Goal: Transaction & Acquisition: Purchase product/service

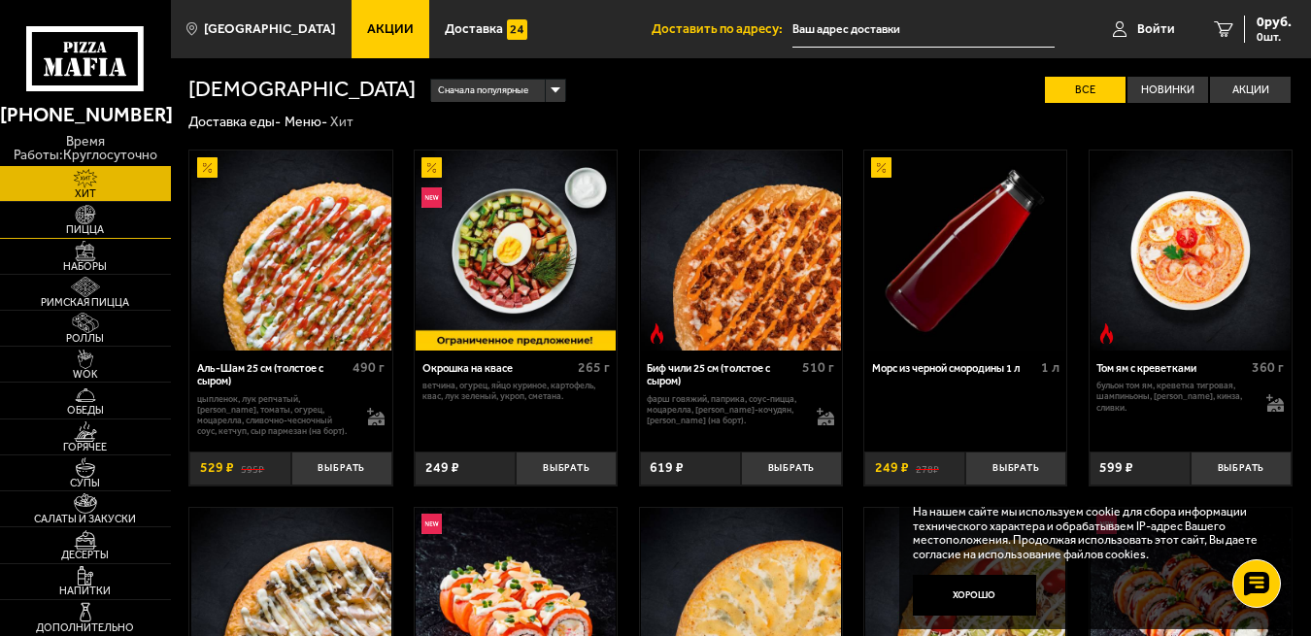
click at [91, 215] on img at bounding box center [85, 215] width 52 height 20
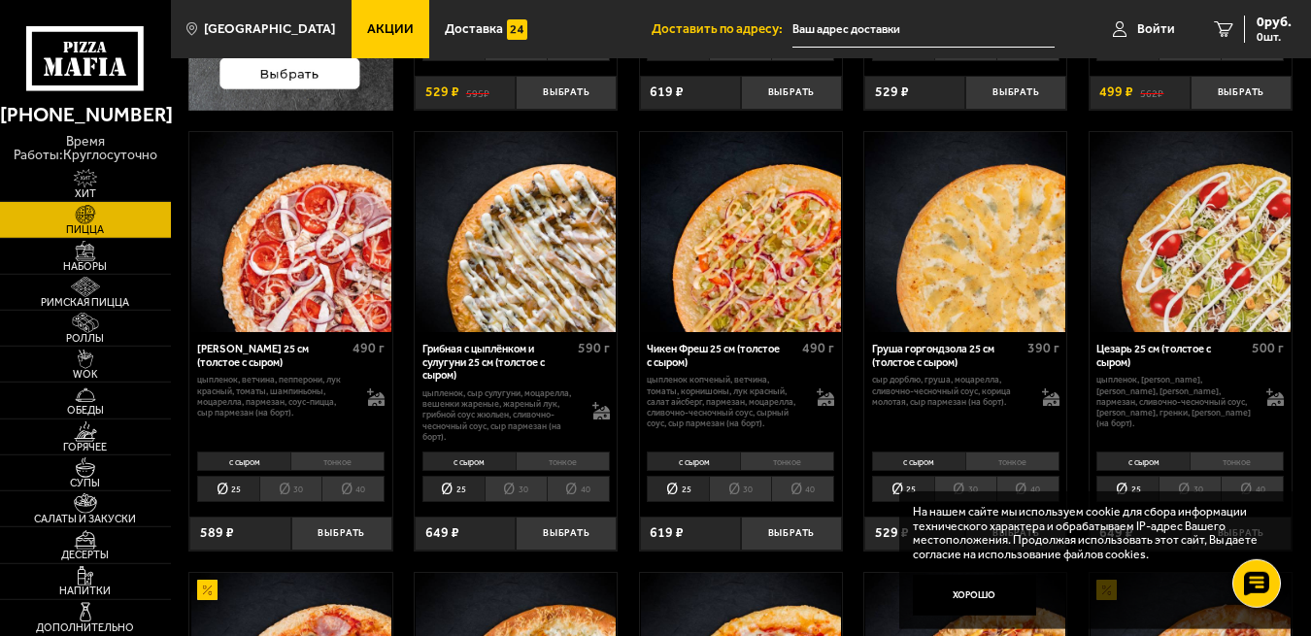
scroll to position [518, 0]
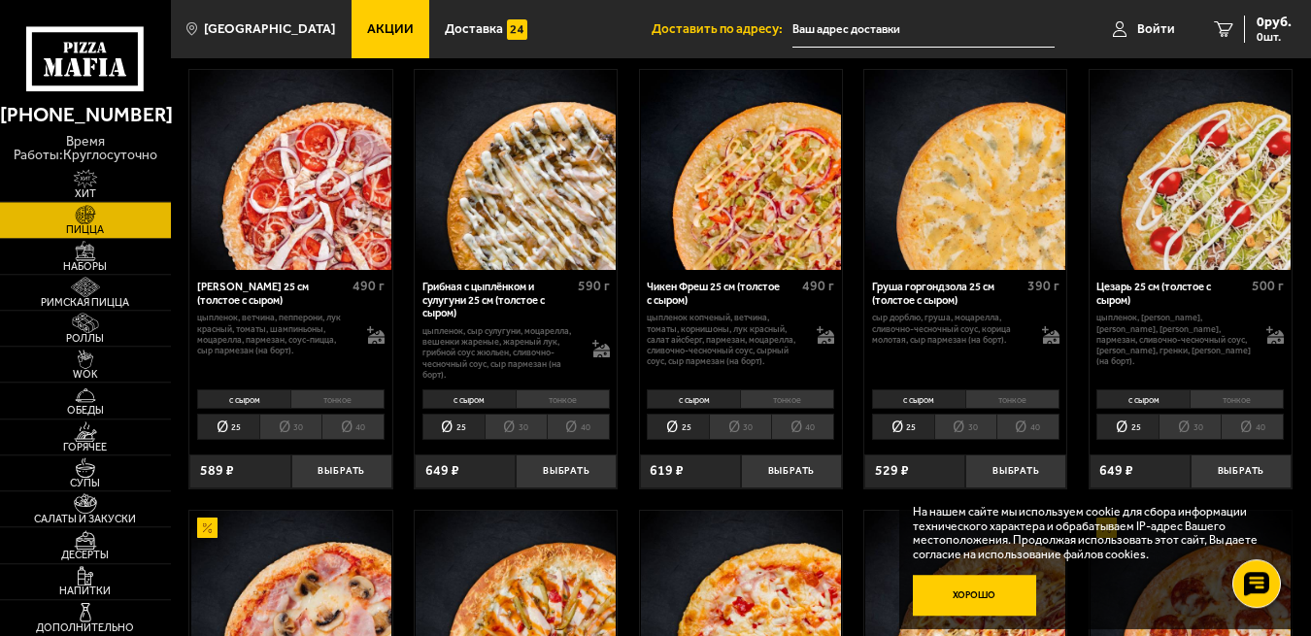
click at [978, 600] on button "Хорошо" at bounding box center [974, 595] width 123 height 41
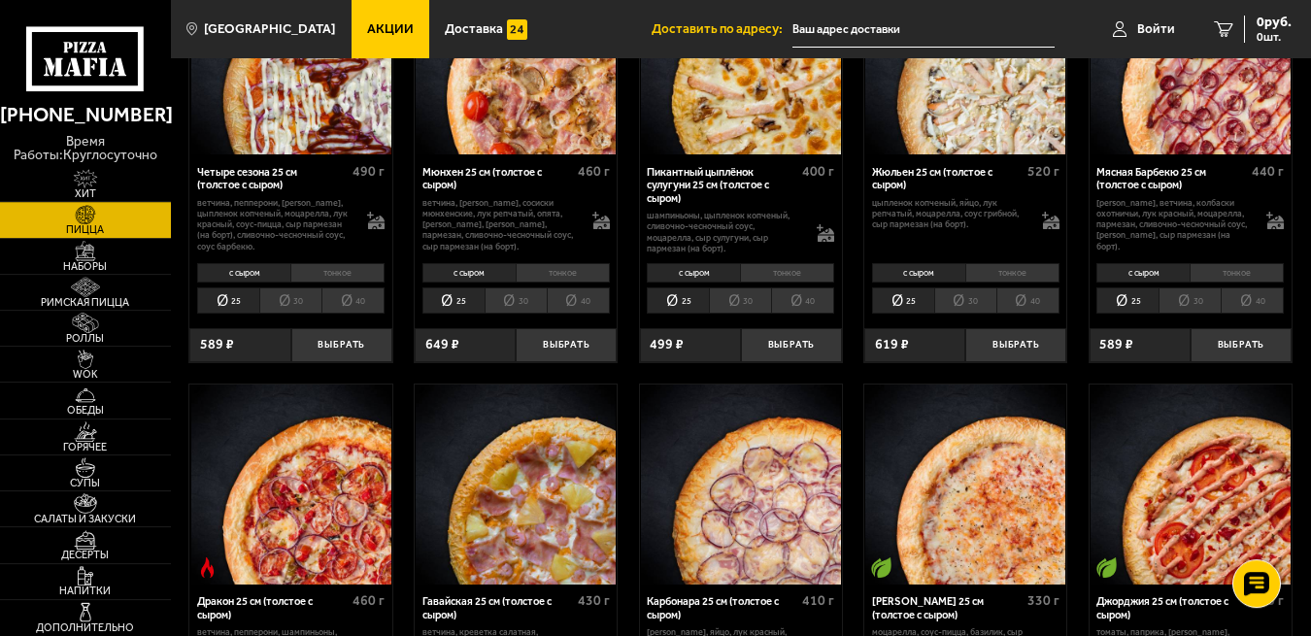
scroll to position [1905, 0]
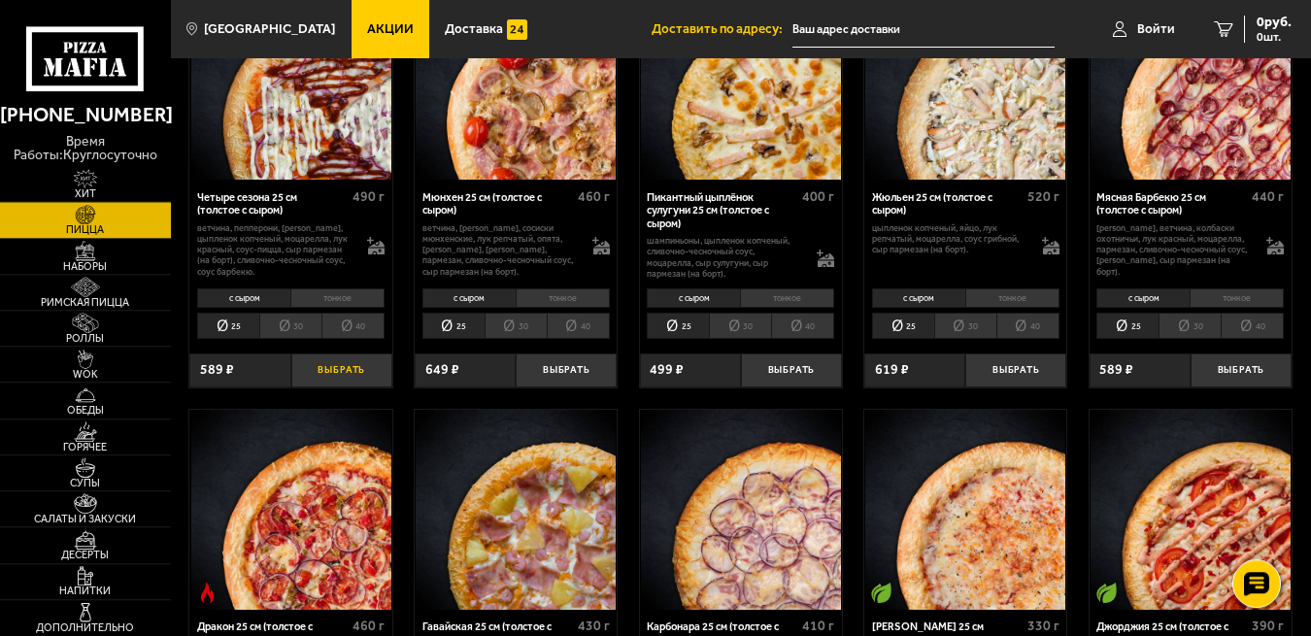
click at [328, 386] on button "Выбрать" at bounding box center [341, 369] width 101 height 33
click at [1013, 386] on button "Выбрать" at bounding box center [1015, 369] width 101 height 33
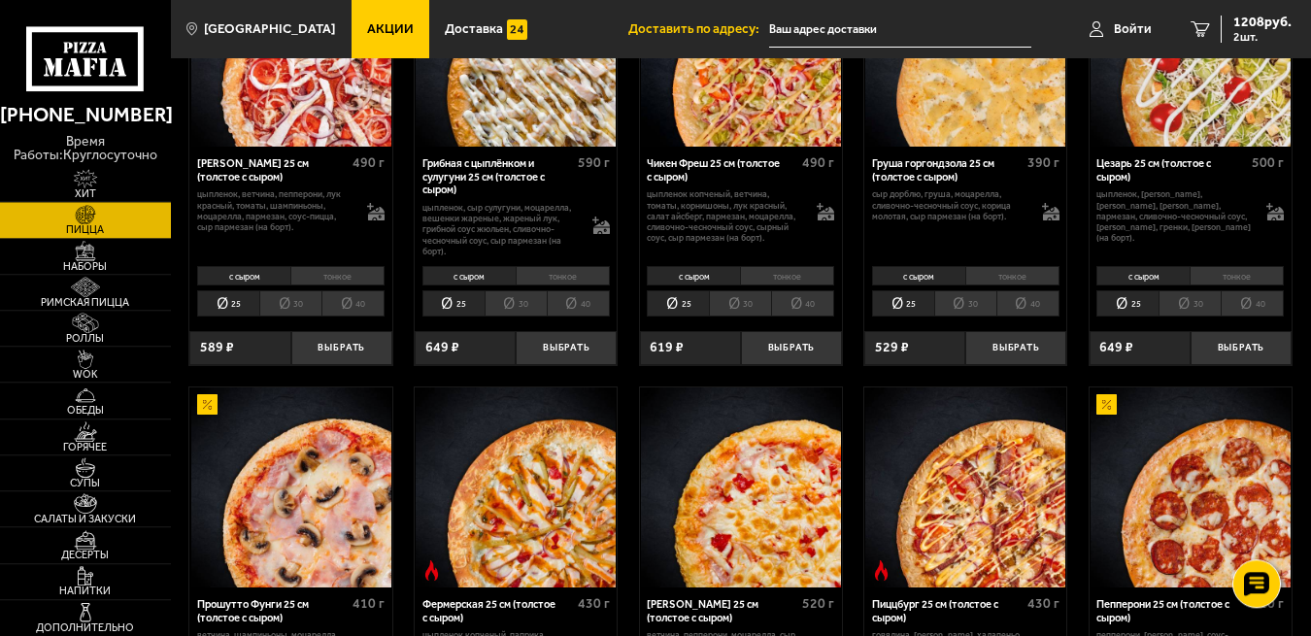
scroll to position [617, 0]
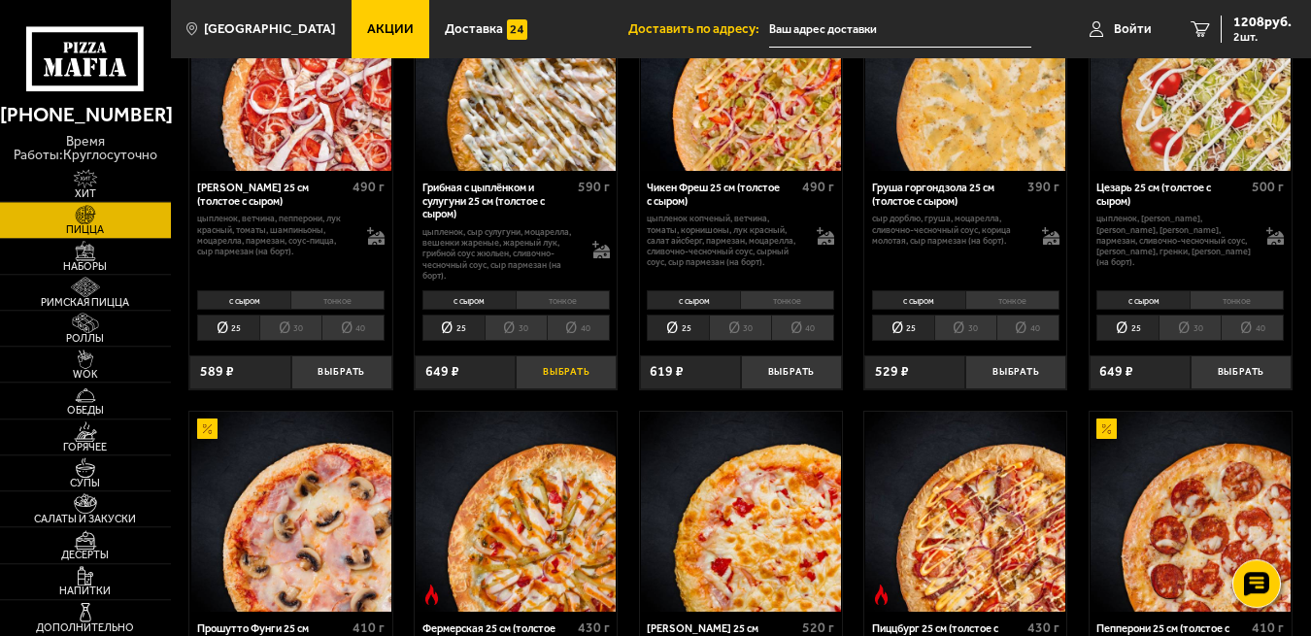
click at [552, 379] on button "Выбрать" at bounding box center [565, 371] width 101 height 33
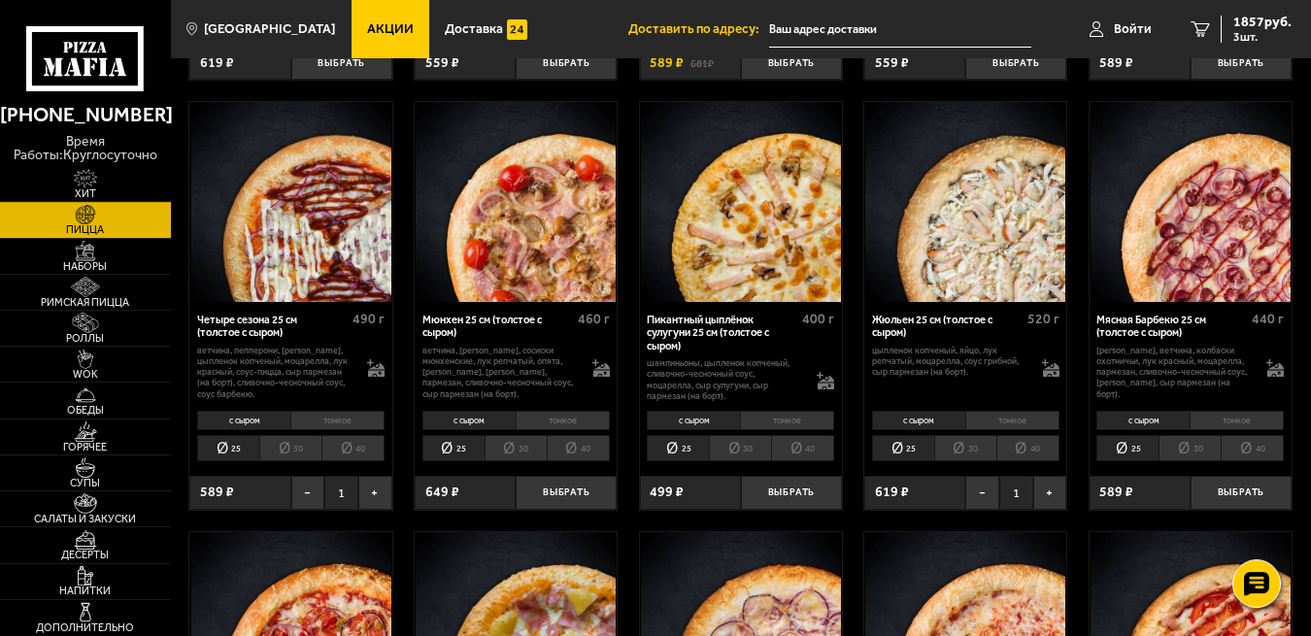
scroll to position [1806, 0]
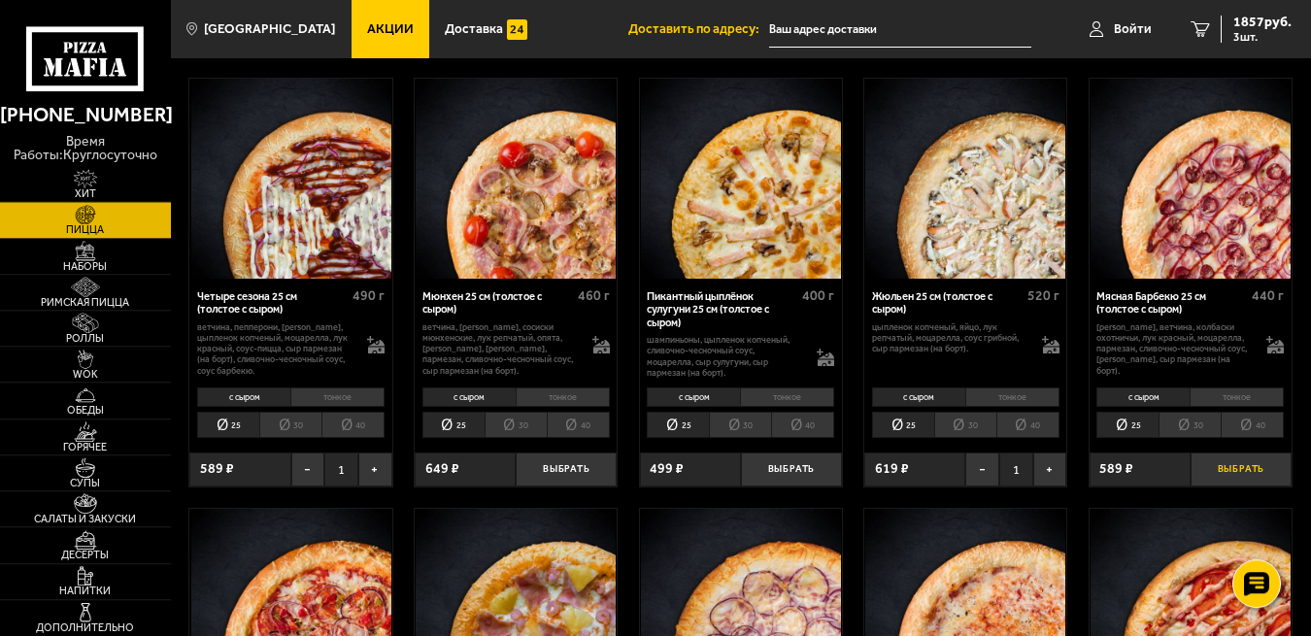
click at [1247, 485] on button "Выбрать" at bounding box center [1240, 468] width 101 height 33
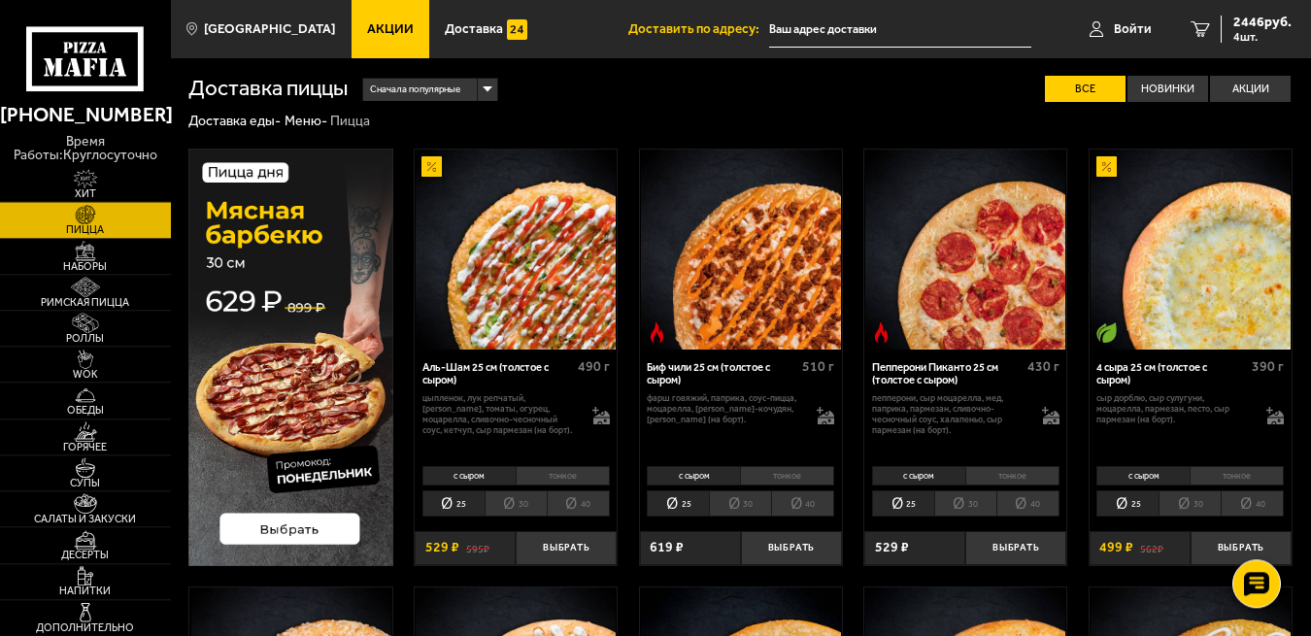
scroll to position [0, 0]
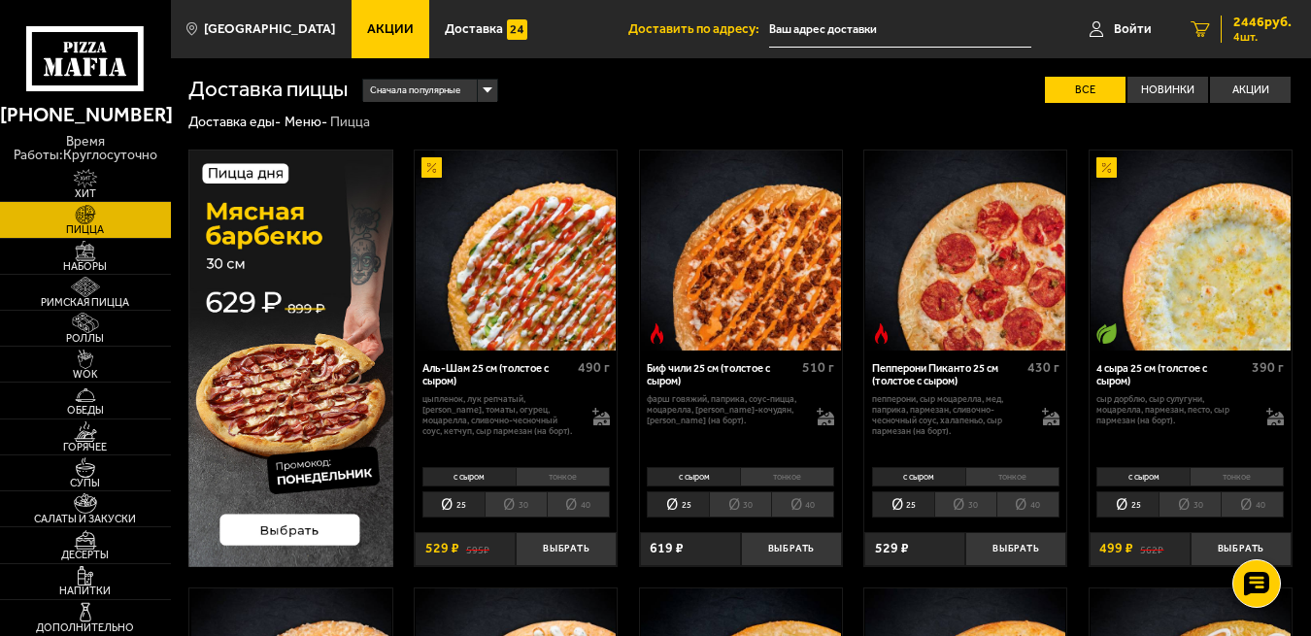
click at [1255, 24] on span "2446 руб." at bounding box center [1262, 23] width 58 height 14
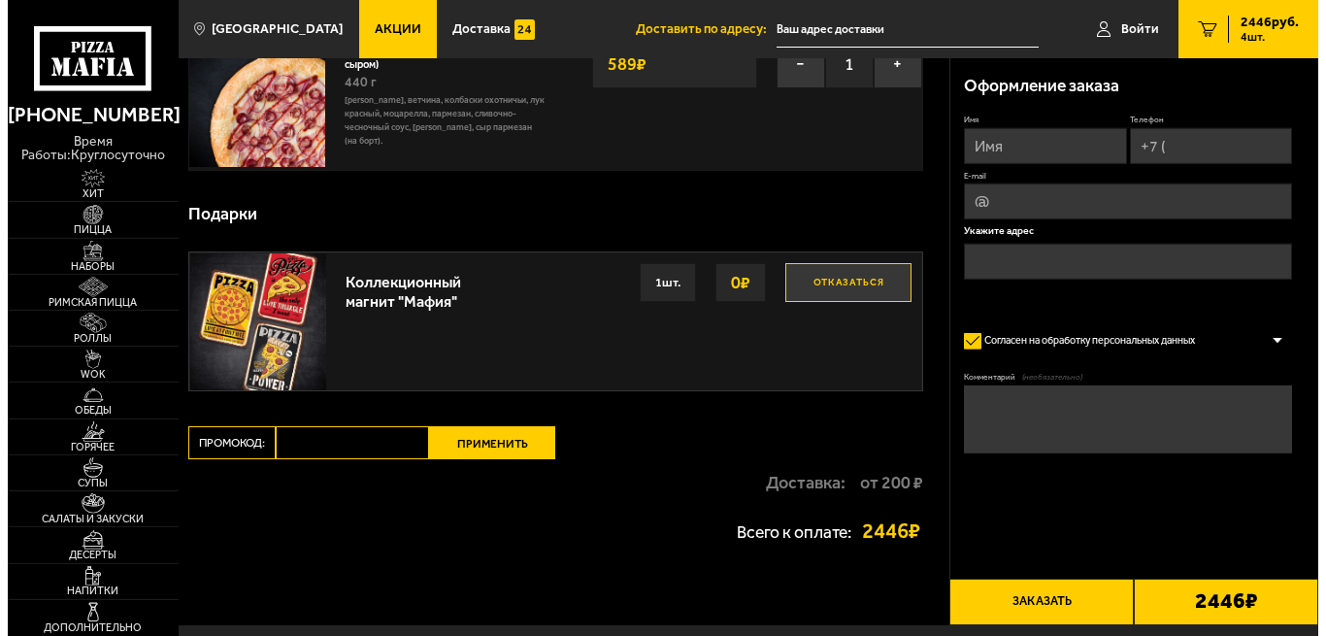
scroll to position [594, 0]
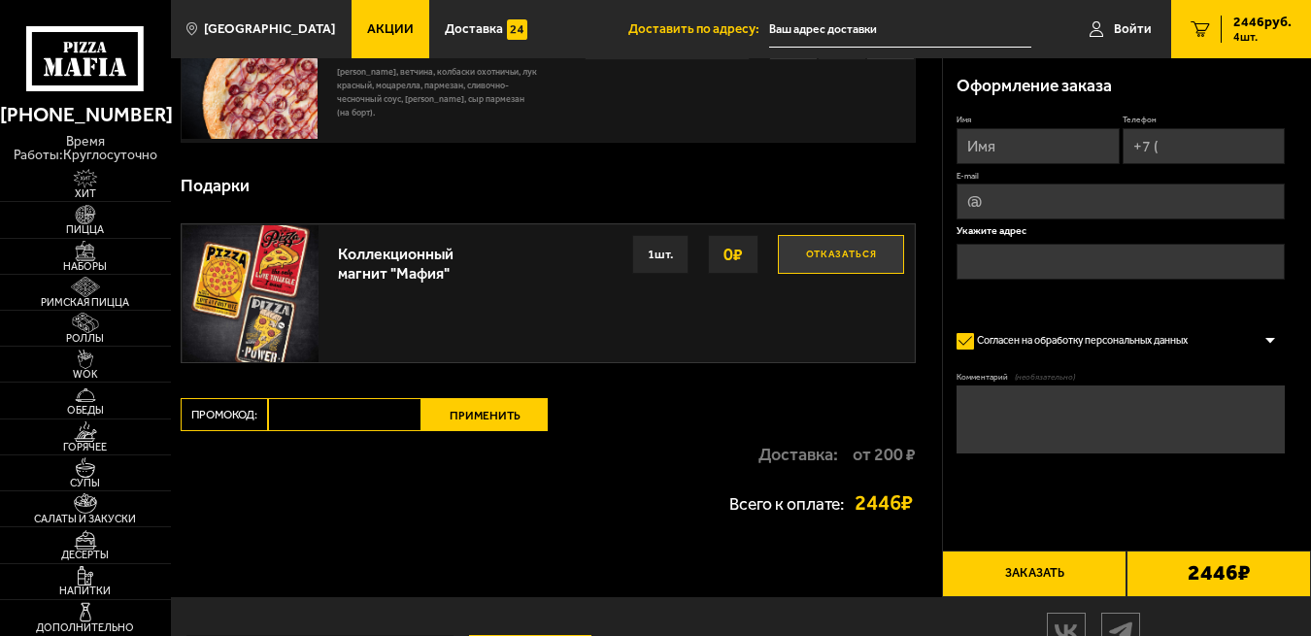
click at [969, 147] on input "Имя" at bounding box center [1037, 146] width 162 height 36
type input "[PERSON_NAME]"
click at [1167, 147] on input "Телефон" at bounding box center [1203, 146] width 162 height 36
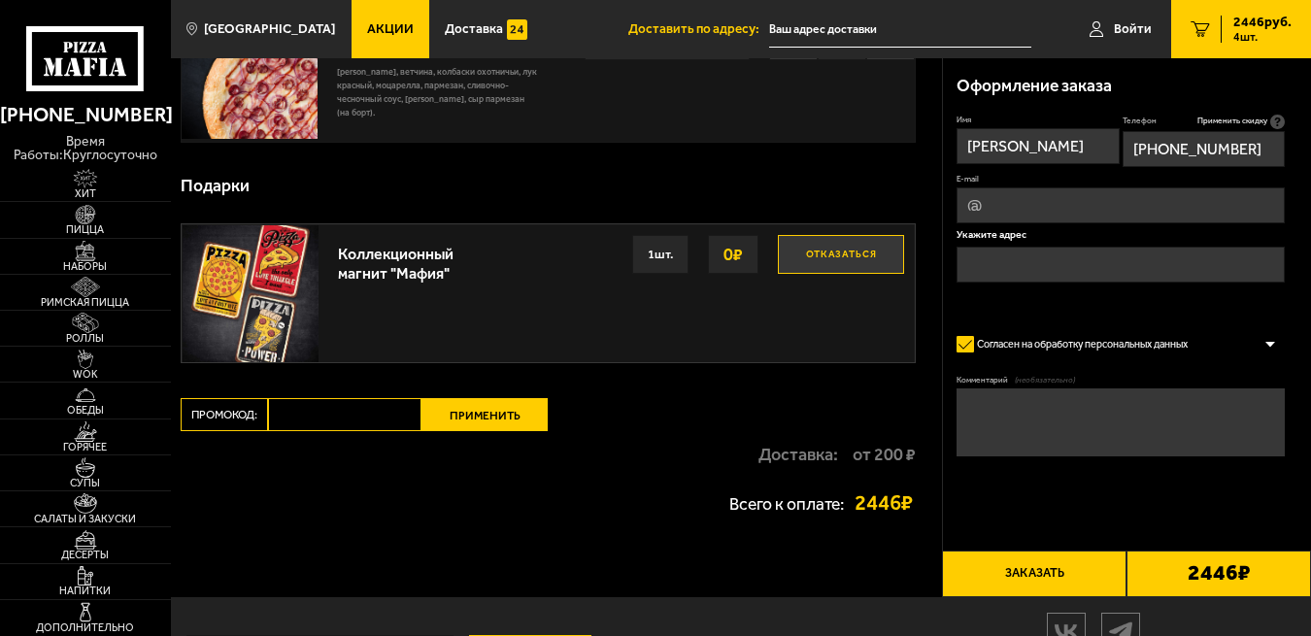
type input "[PHONE_NUMBER]"
click at [1002, 207] on input "E-mail" at bounding box center [1120, 205] width 328 height 36
type input "[EMAIL_ADDRESS][DOMAIN_NAME]"
click at [968, 260] on input "text" at bounding box center [1120, 265] width 328 height 36
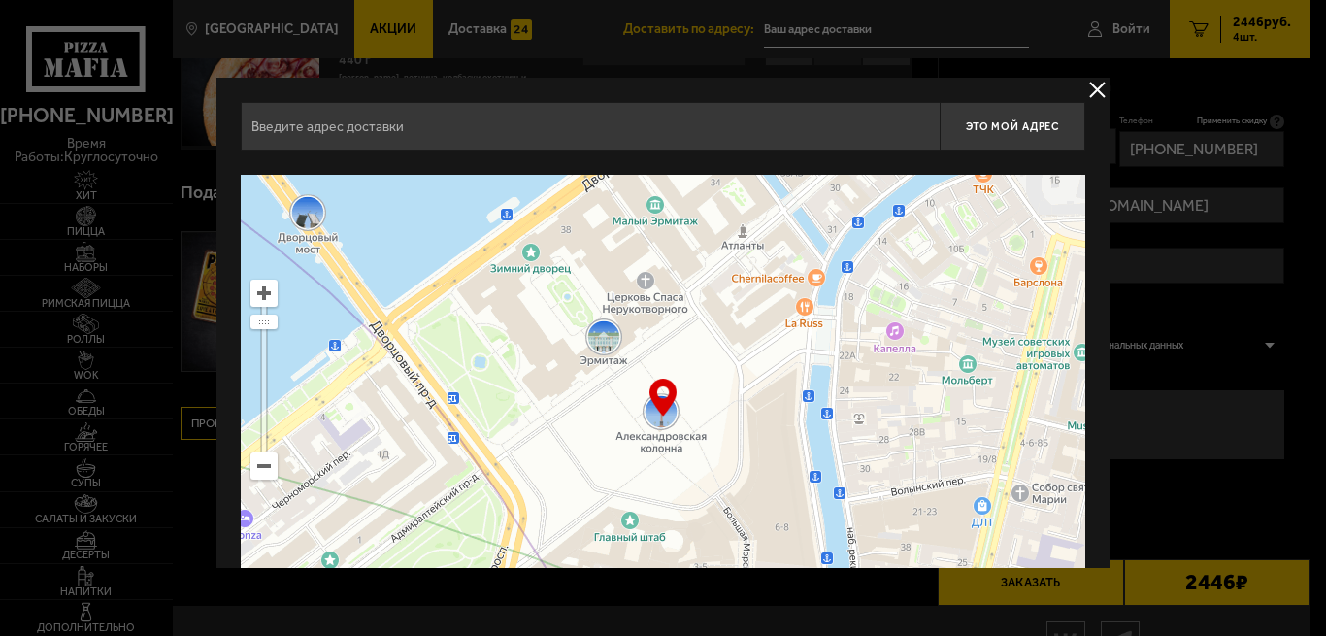
click at [250, 123] on input "text" at bounding box center [590, 126] width 699 height 49
type input "Y"
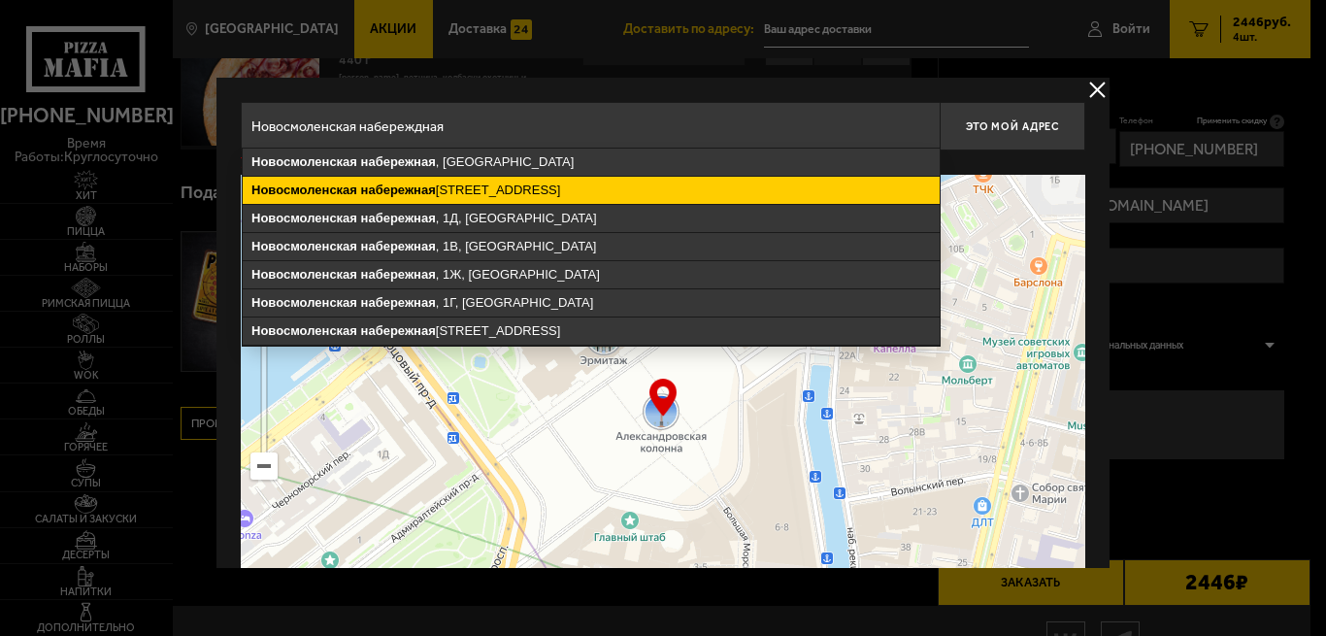
click at [582, 193] on ymaps "[STREET_ADDRESS]" at bounding box center [591, 190] width 697 height 27
type input "[STREET_ADDRESS]"
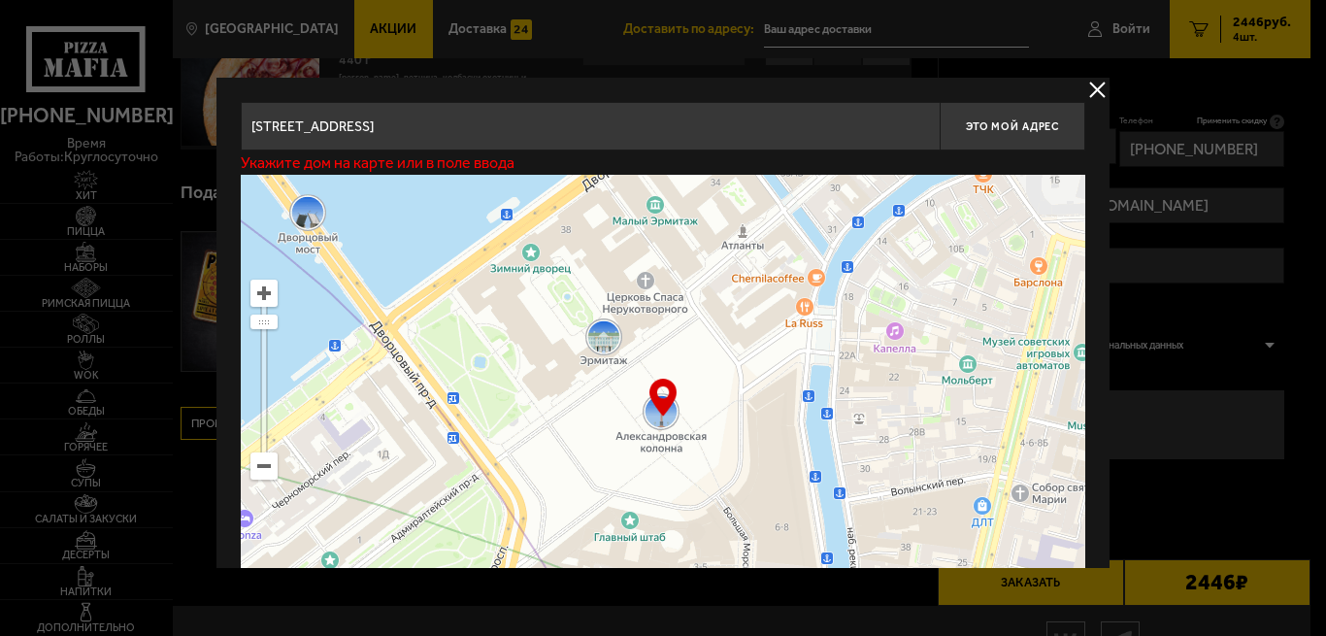
type input "[STREET_ADDRESS]"
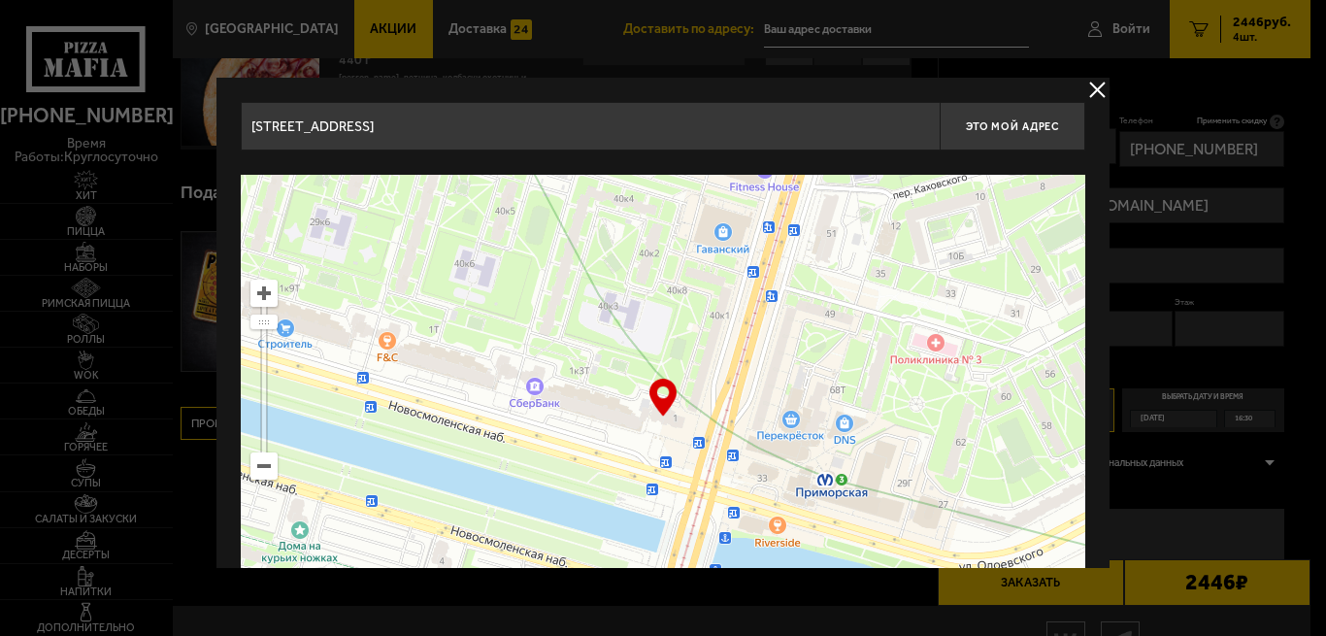
click at [565, 127] on input "[STREET_ADDRESS]" at bounding box center [590, 126] width 699 height 49
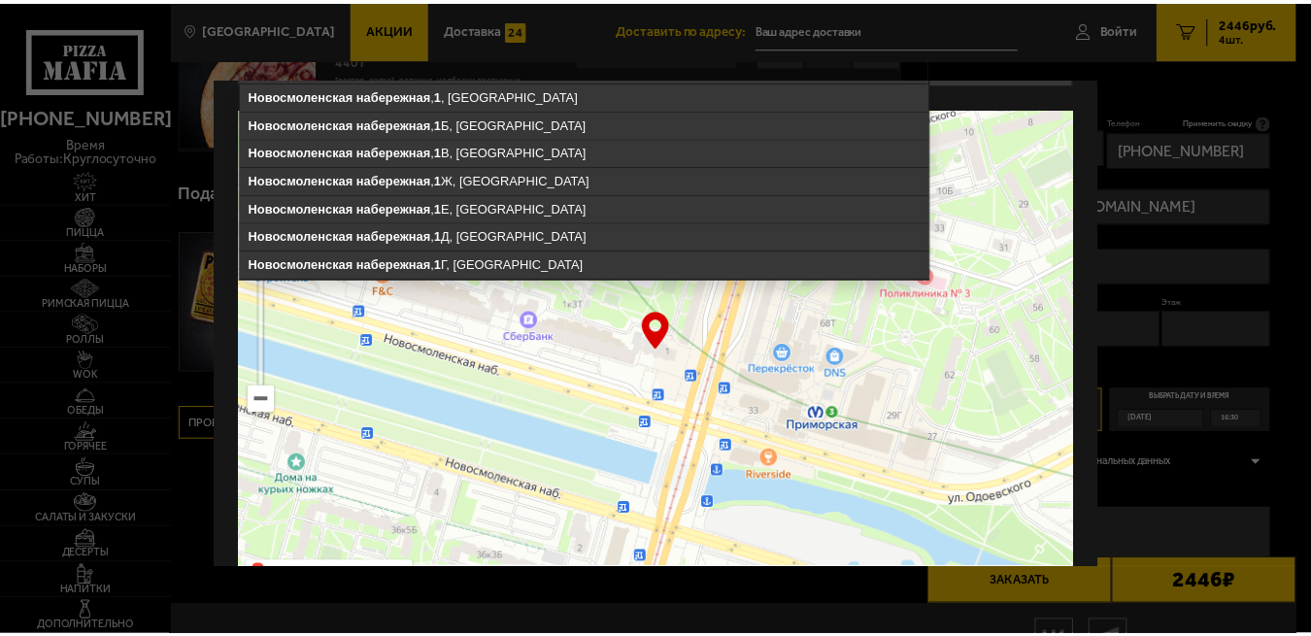
scroll to position [0, 0]
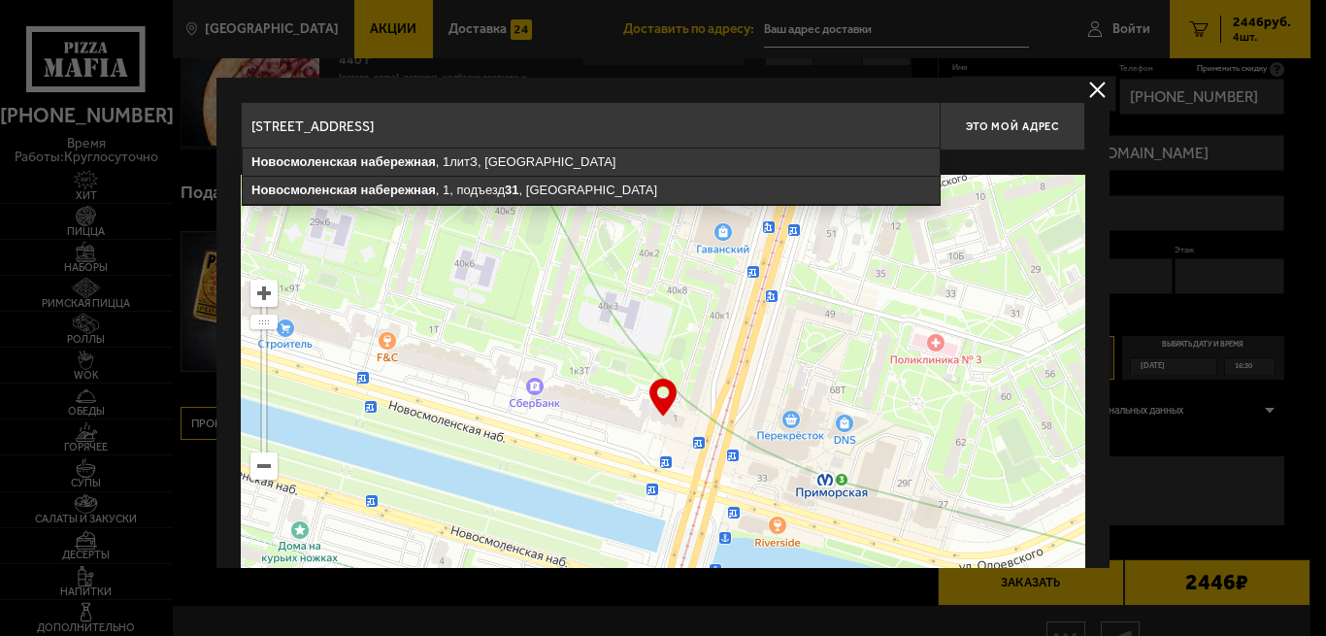
click at [558, 125] on input "[STREET_ADDRESS]" at bounding box center [590, 126] width 699 height 49
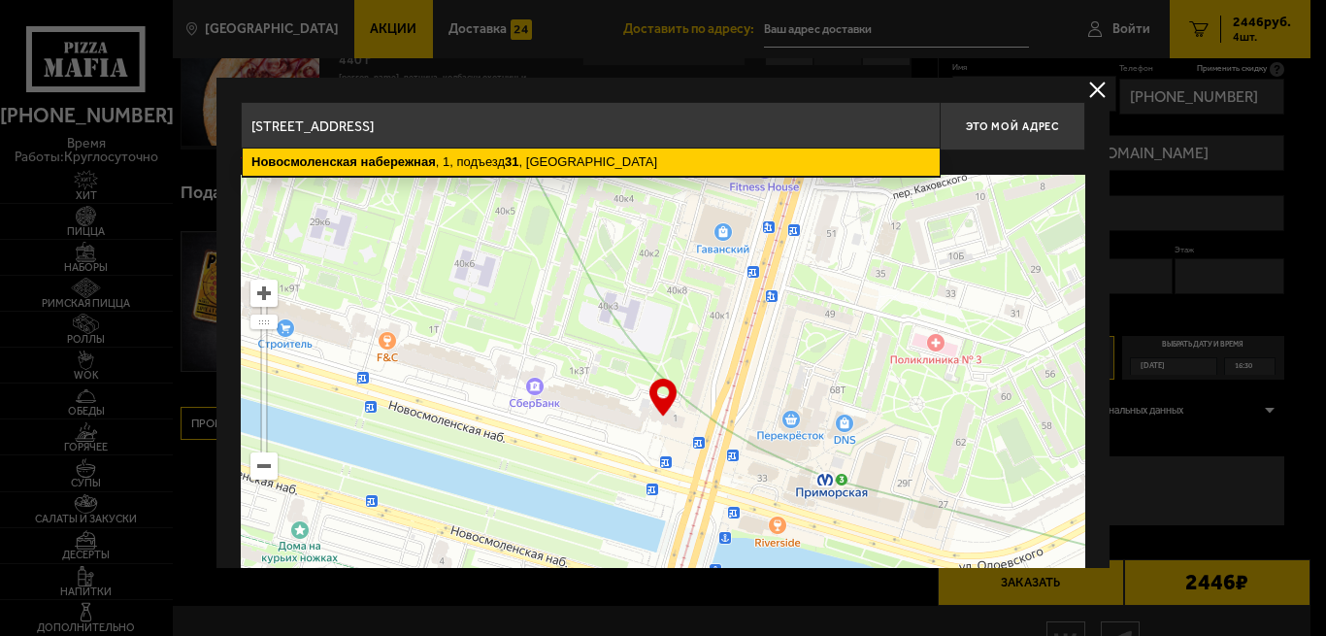
click at [564, 165] on ymaps "[STREET_ADDRESS]" at bounding box center [591, 162] width 697 height 27
type input "[STREET_ADDRESS]"
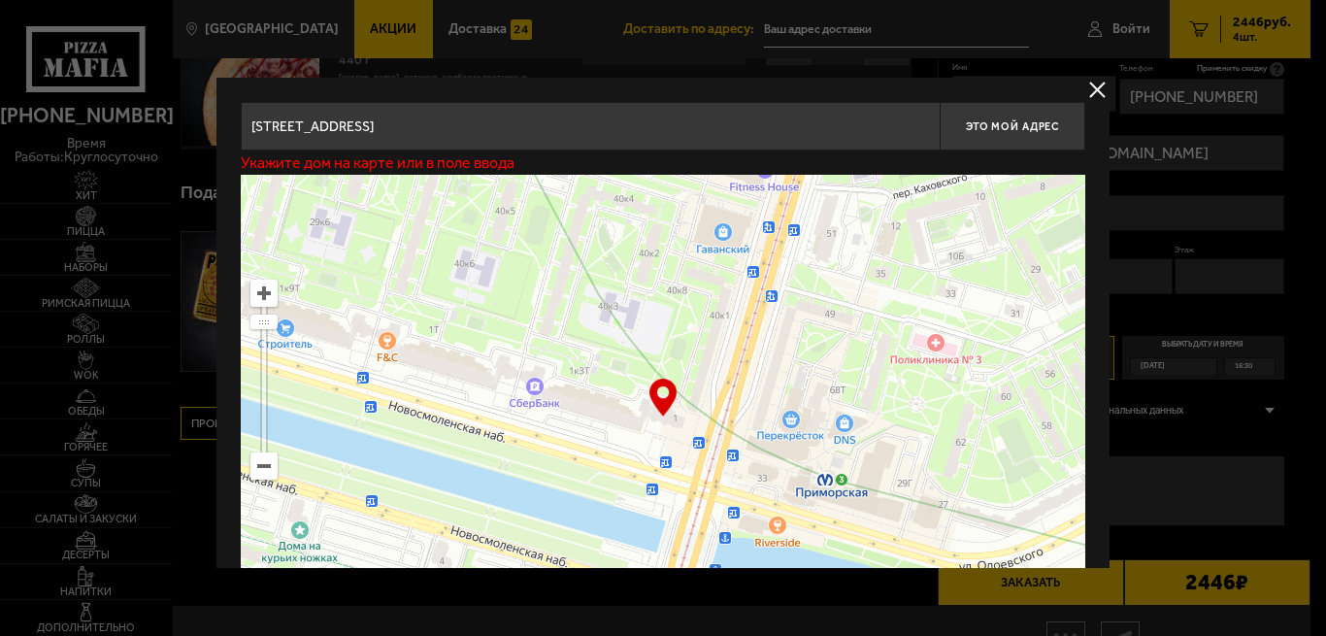
type input "[STREET_ADDRESS], подъезд 31"
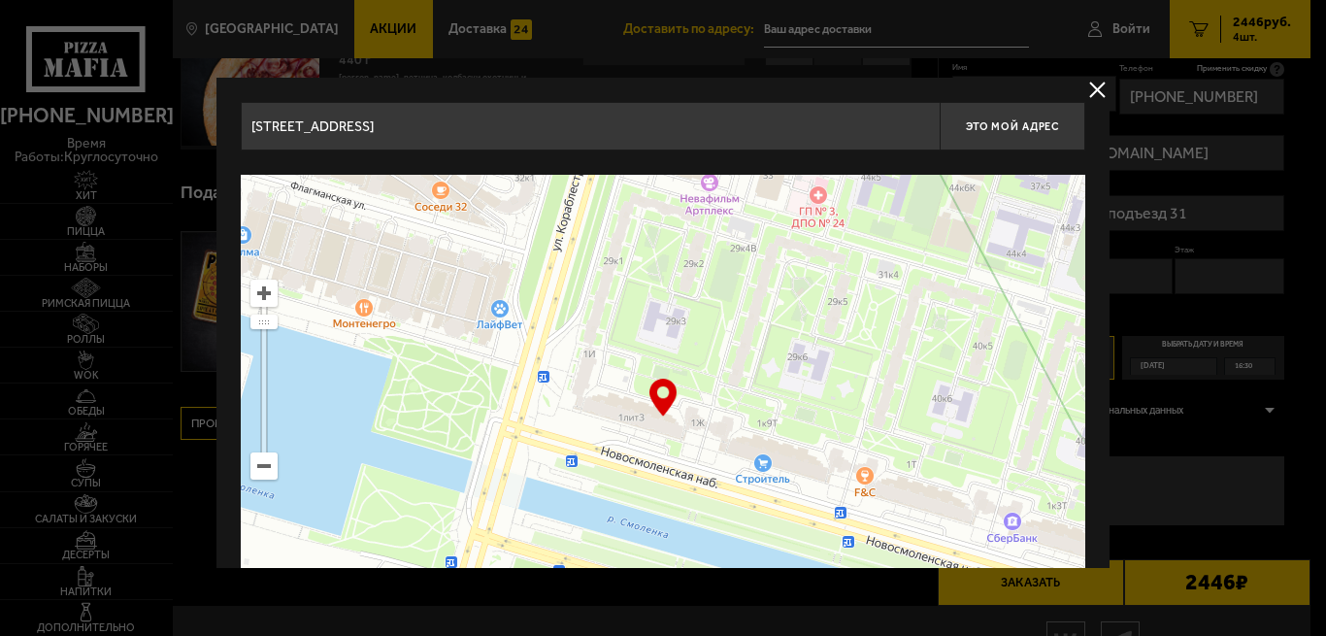
click at [639, 128] on input "[STREET_ADDRESS]" at bounding box center [590, 126] width 699 height 49
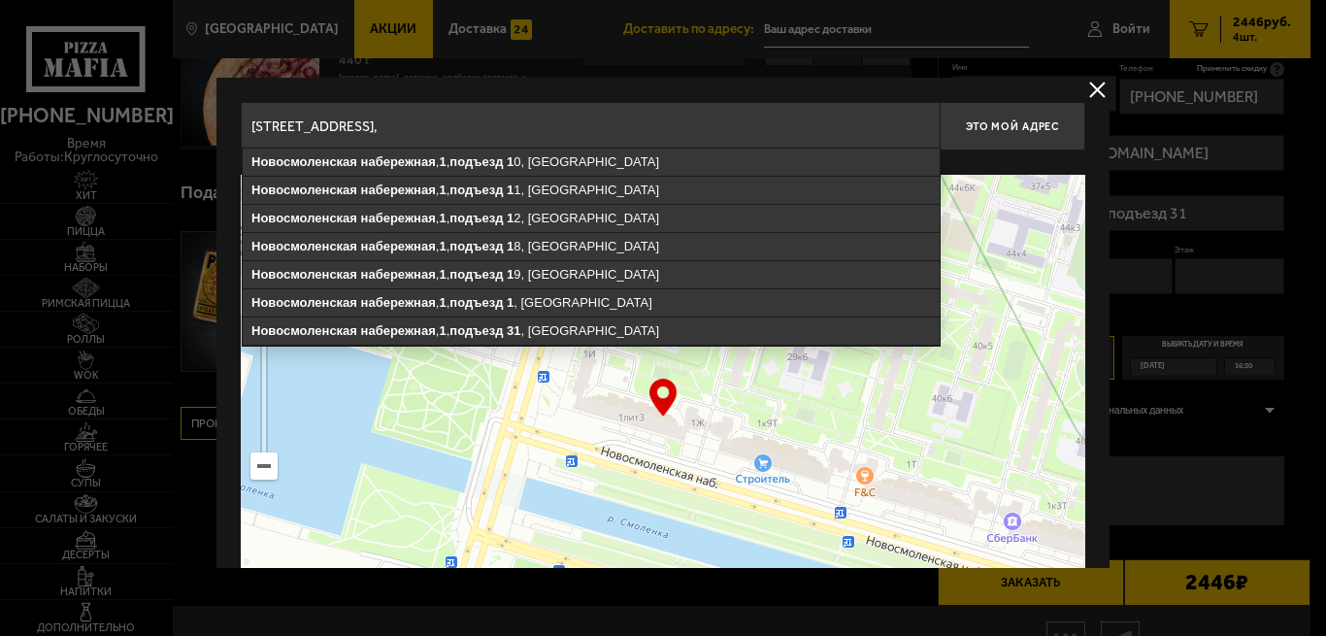
type input "[STREET_ADDRESS]"
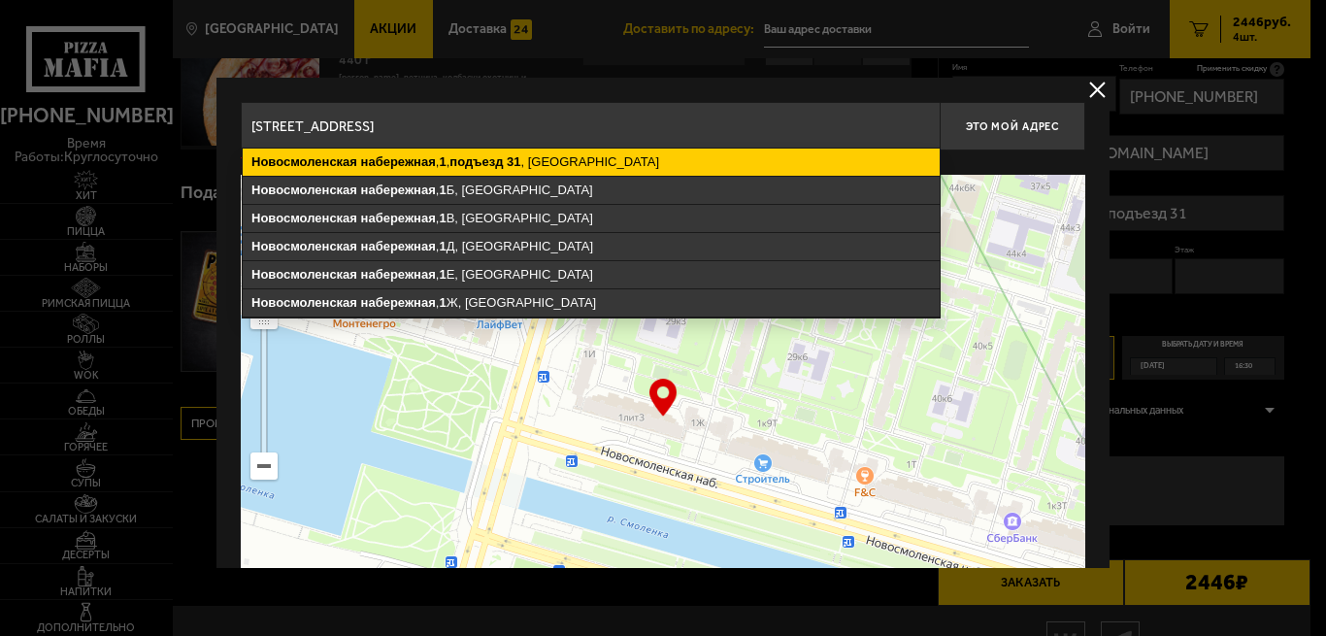
click at [499, 166] on ymaps "подъезд" at bounding box center [475, 161] width 53 height 15
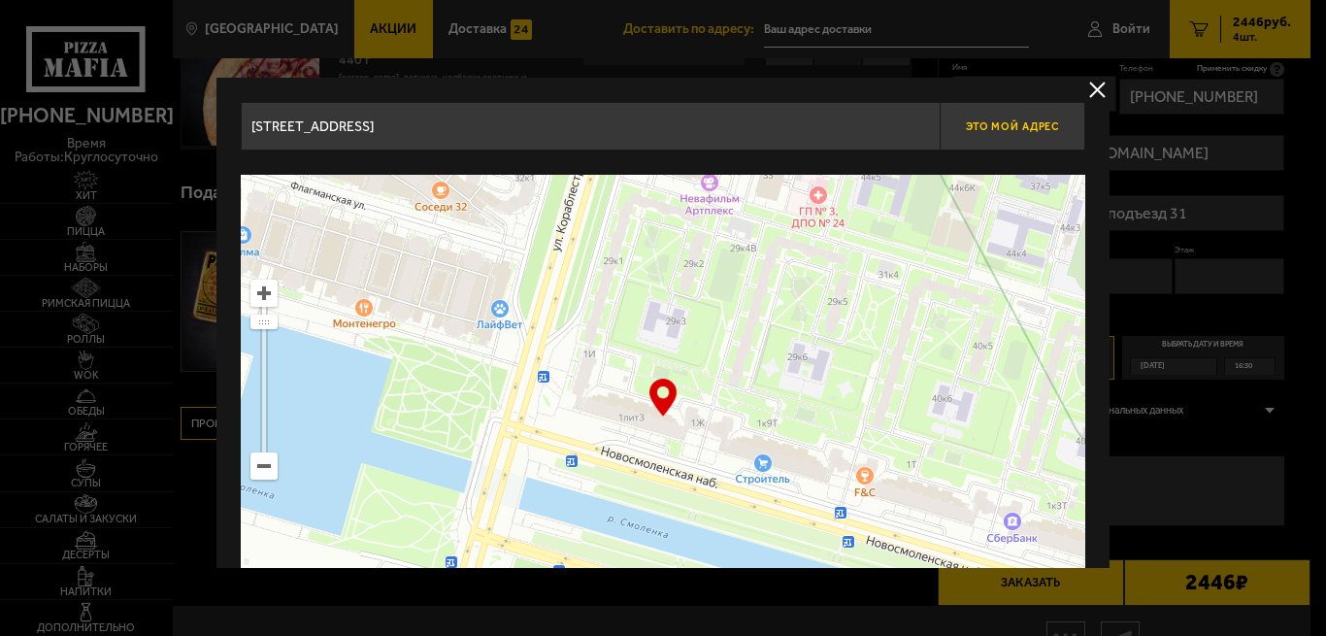
click at [1004, 121] on span "Это мой адрес" at bounding box center [1012, 126] width 93 height 13
type input "[STREET_ADDRESS], подъезд 31"
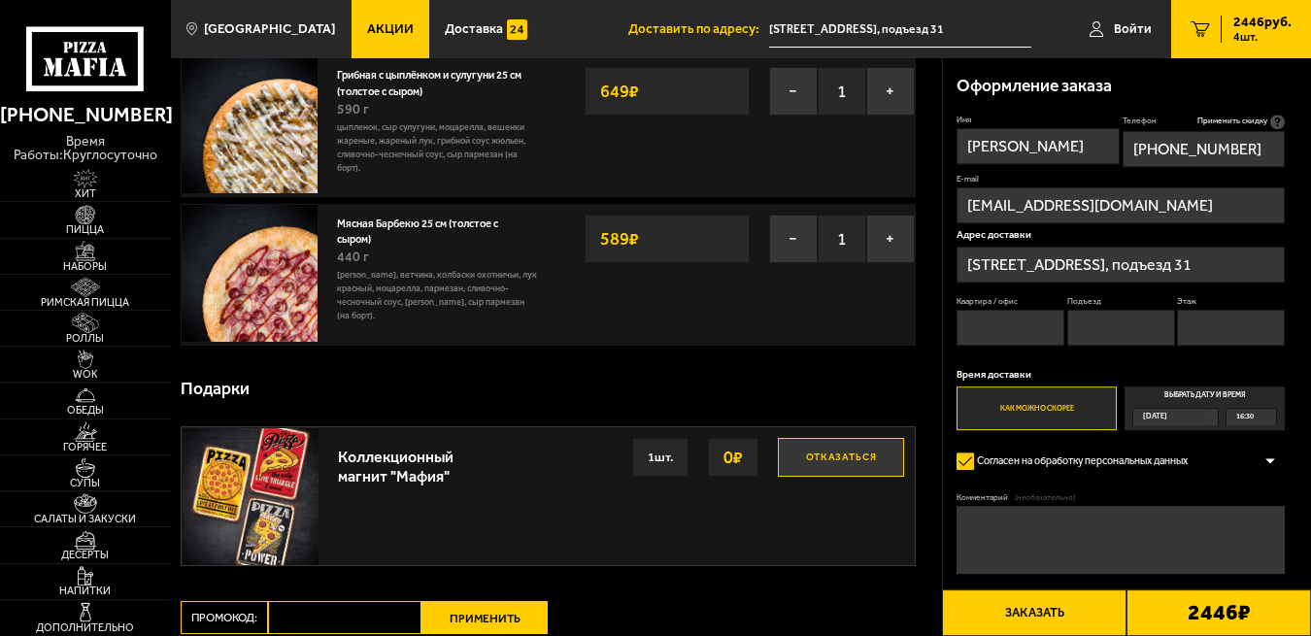
scroll to position [390, 0]
click at [93, 221] on img at bounding box center [85, 215] width 52 height 20
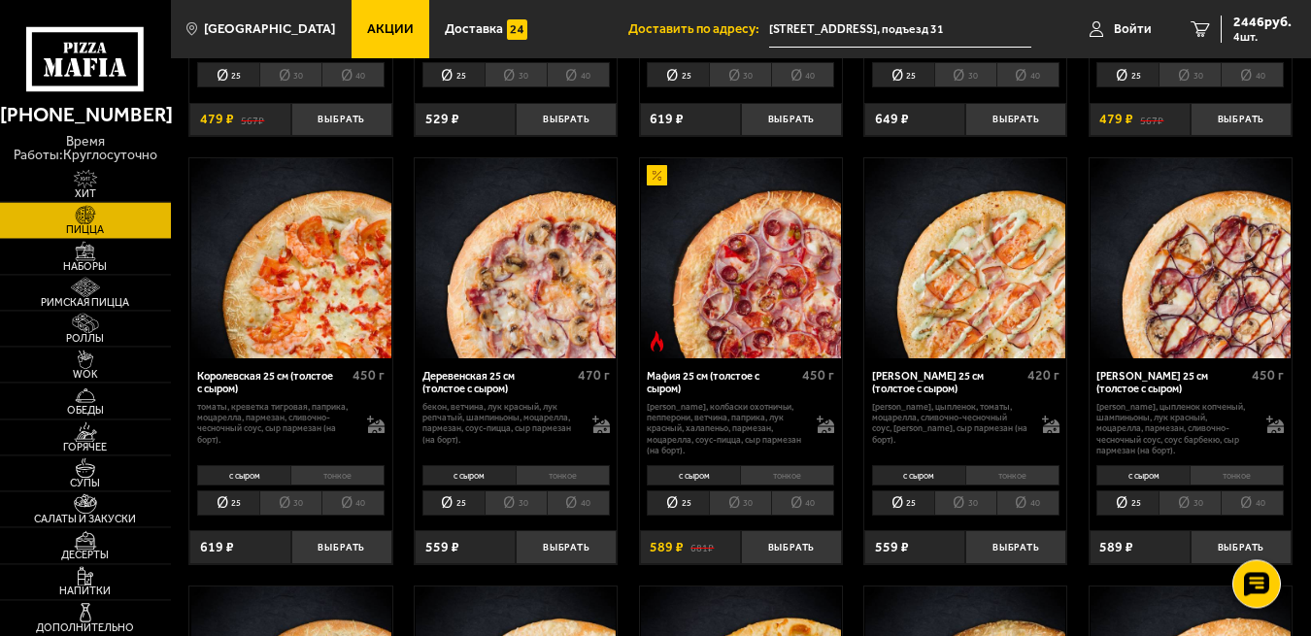
scroll to position [1287, 0]
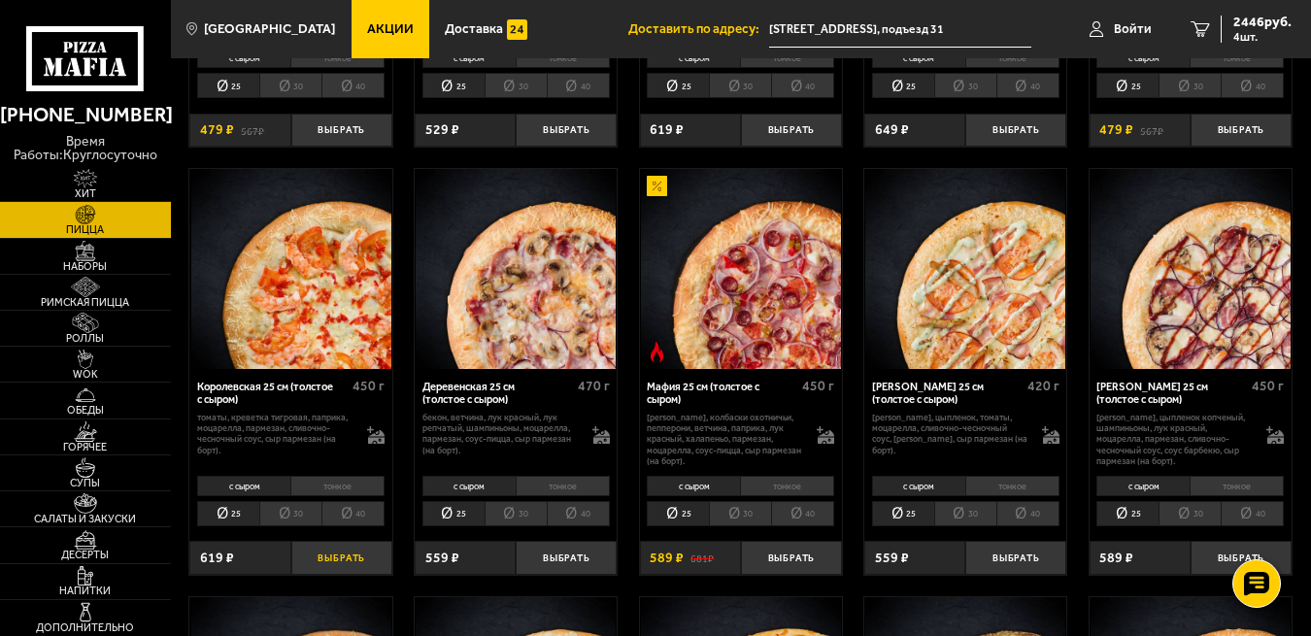
click at [341, 569] on button "Выбрать" at bounding box center [341, 557] width 101 height 33
click at [1263, 28] on span "3065 руб." at bounding box center [1262, 23] width 58 height 14
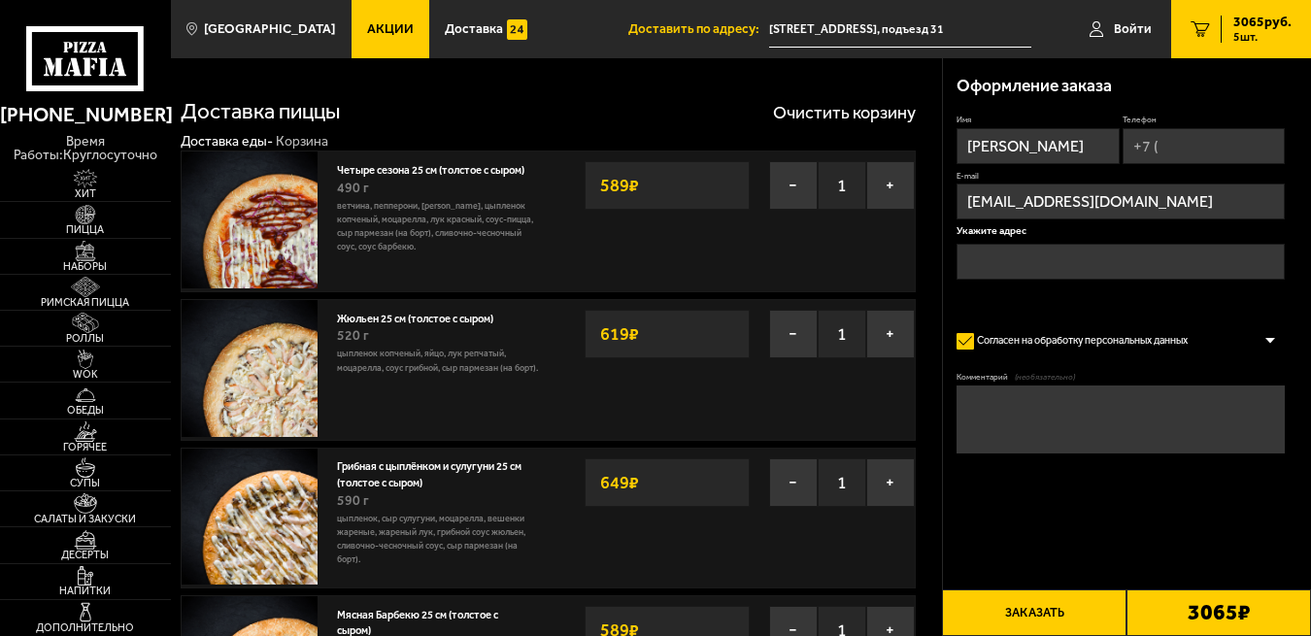
type input "[STREET_ADDRESS], подъезд 31"
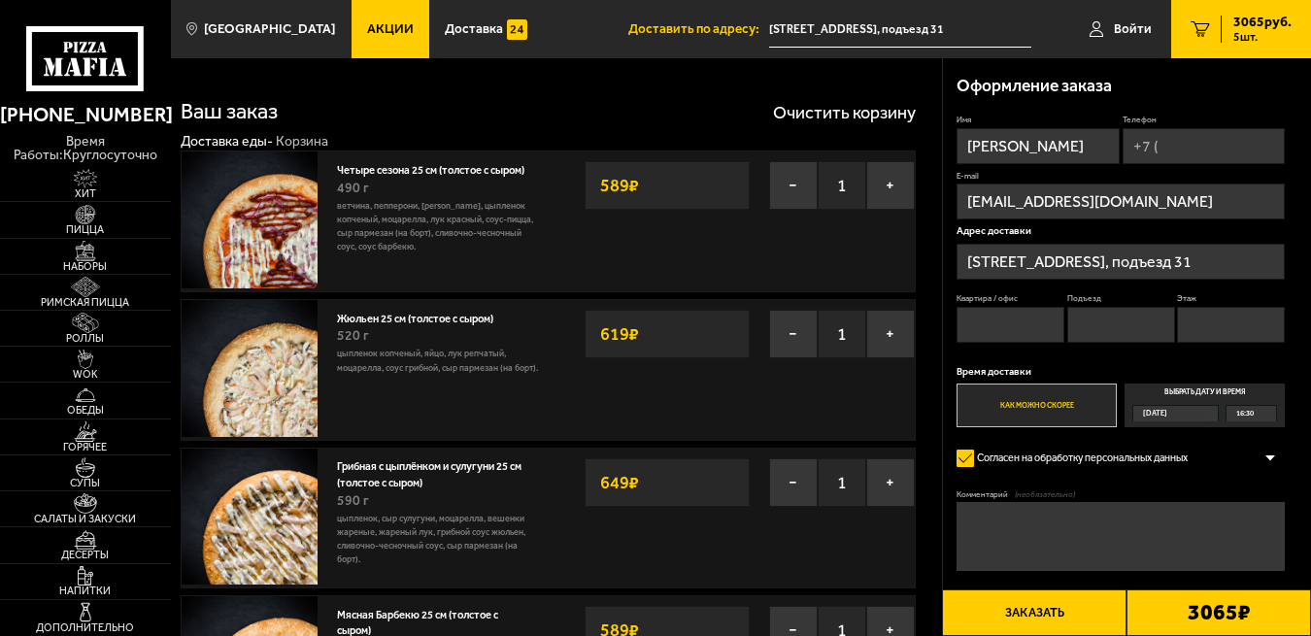
click at [1030, 264] on input "[STREET_ADDRESS], подъезд 31" at bounding box center [1120, 262] width 328 height 36
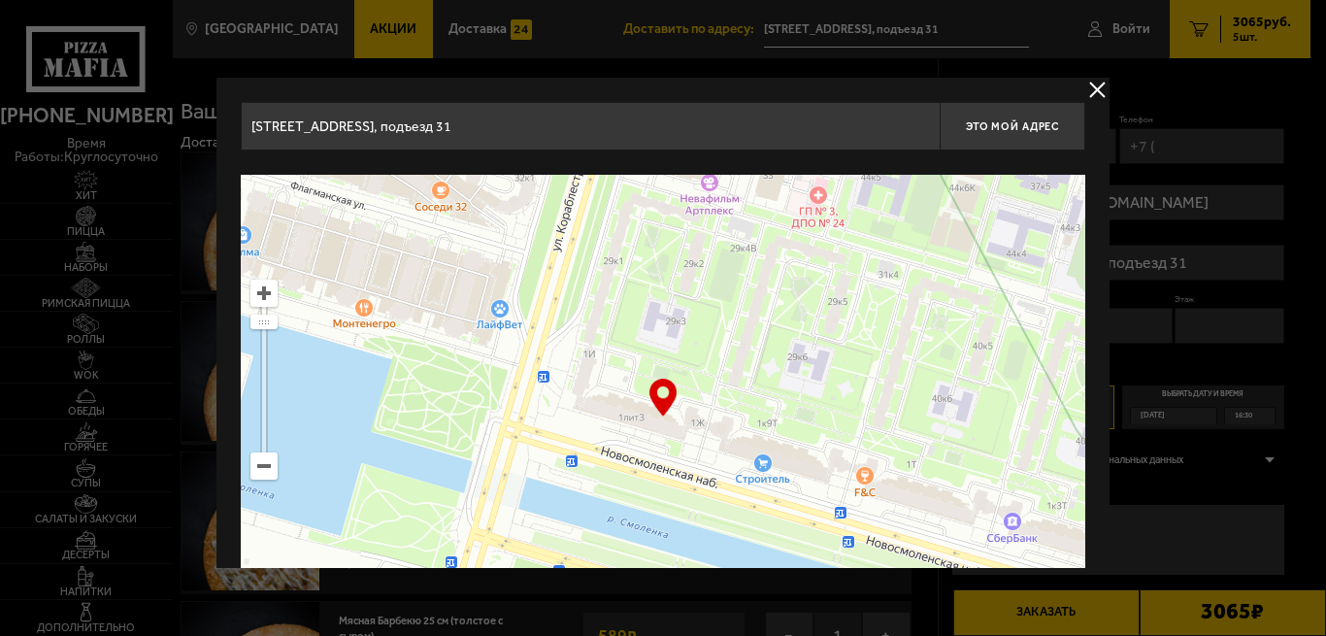
click at [532, 126] on input "[STREET_ADDRESS], подъезд 31" at bounding box center [590, 126] width 699 height 49
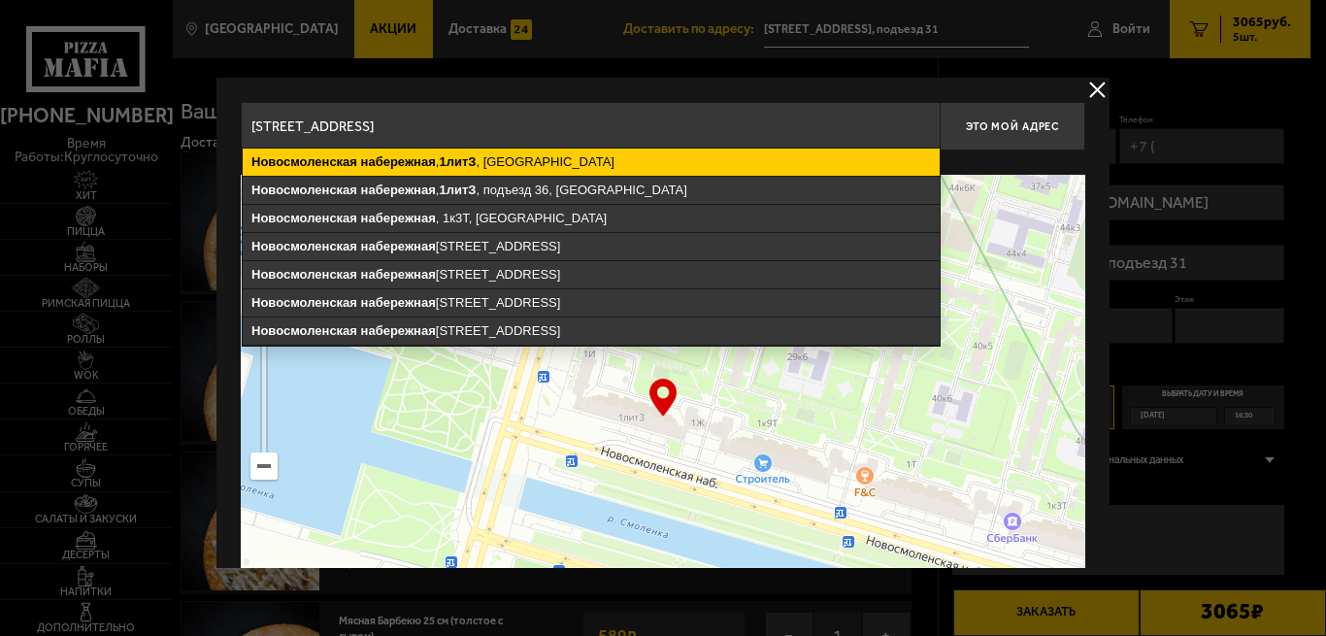
click at [524, 164] on ymaps "[STREET_ADDRESS]" at bounding box center [591, 162] width 697 height 27
type input "[STREET_ADDRESS]"
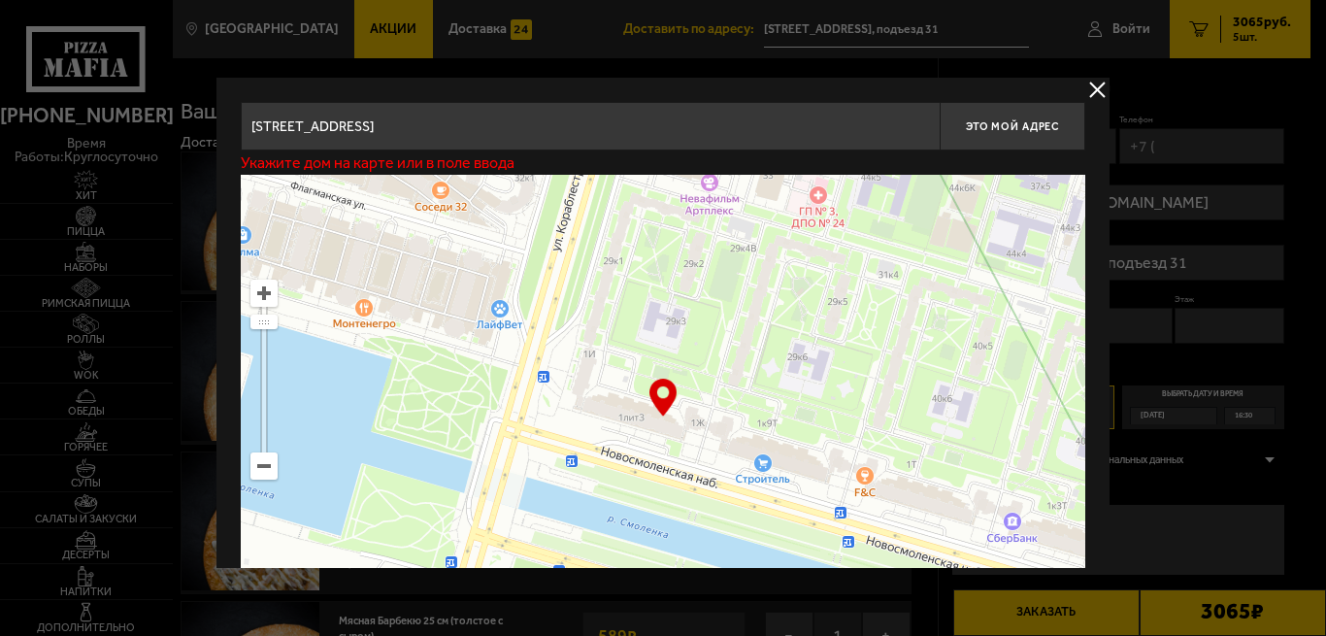
type input "[STREET_ADDRESS]"
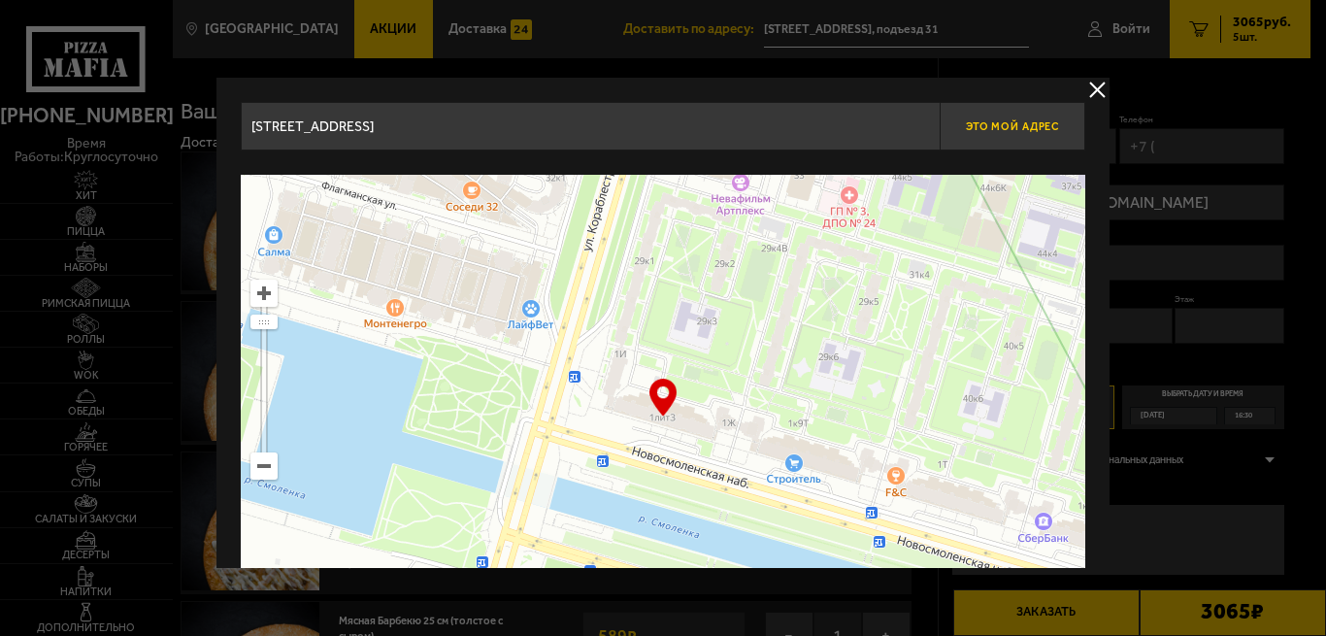
click at [984, 128] on span "Это мой адрес" at bounding box center [1012, 126] width 93 height 13
type input "[STREET_ADDRESS]"
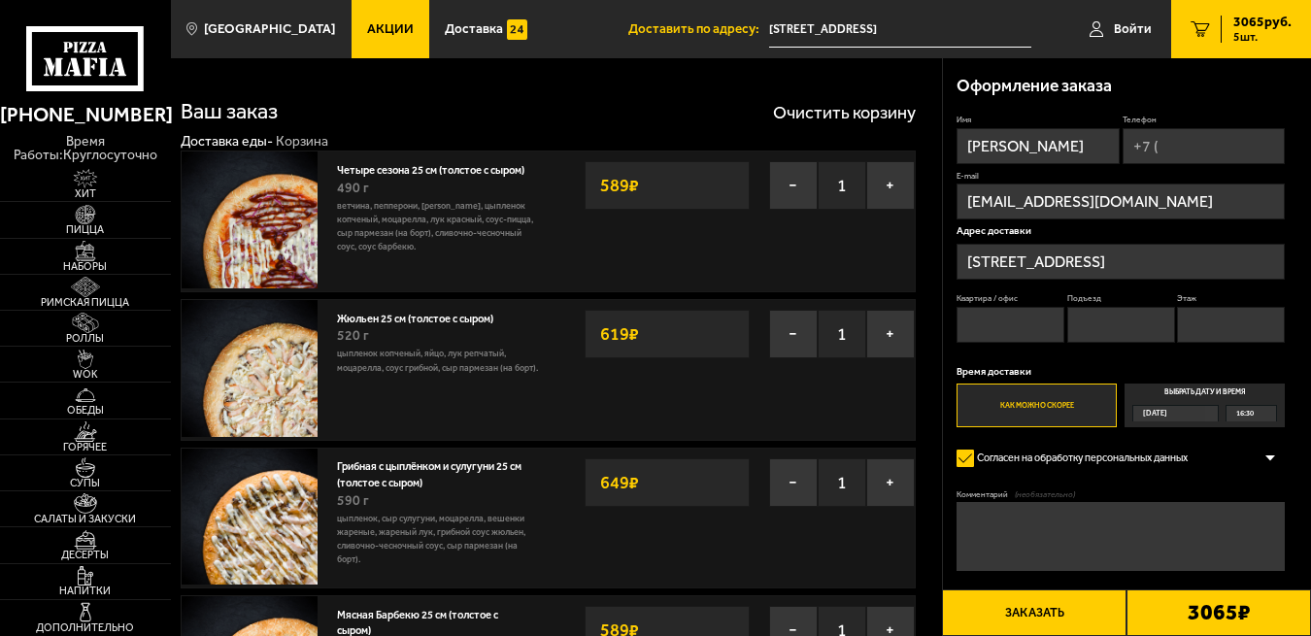
click at [979, 330] on input "Квартира / офис" at bounding box center [1010, 325] width 108 height 36
type input "1209"
click at [1114, 333] on input "Подъезд" at bounding box center [1121, 325] width 108 height 36
type input "31"
click at [1191, 329] on input "Этаж" at bounding box center [1231, 325] width 108 height 36
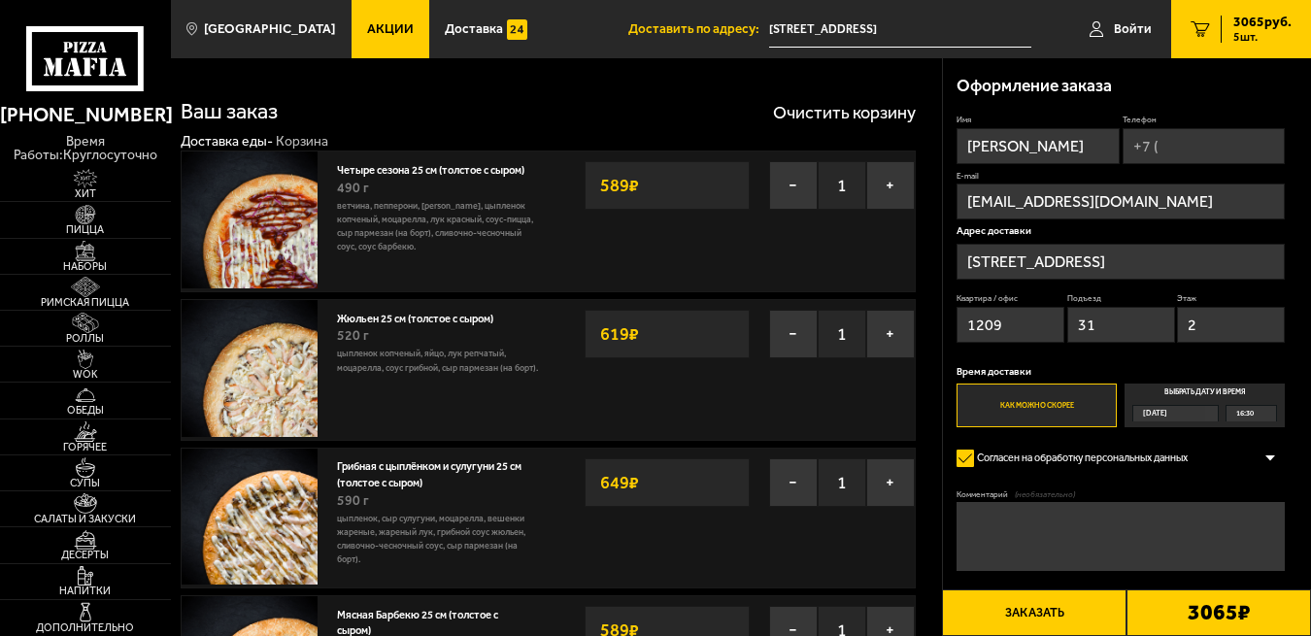
type input "2"
click at [1243, 415] on span "16:30" at bounding box center [1244, 414] width 17 height 16
click at [0, 0] on input "Выбрать дату и время [DATE] 16:30" at bounding box center [0, 0] width 0 height 0
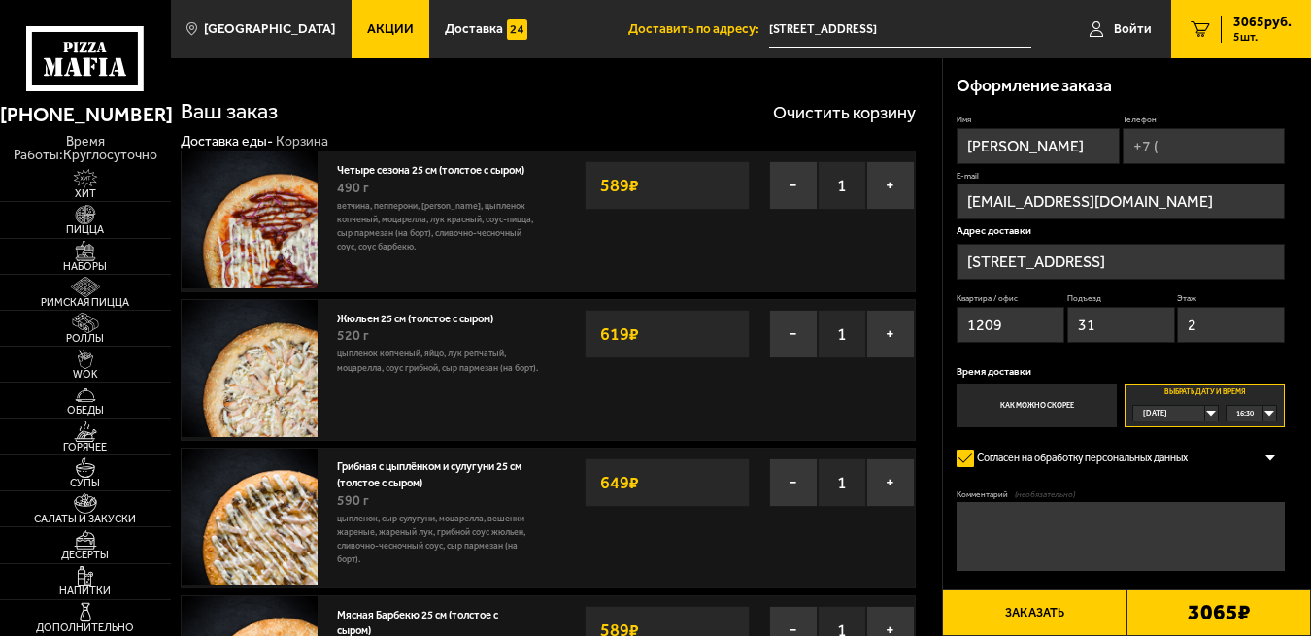
click at [1269, 415] on div "16:30" at bounding box center [1251, 414] width 50 height 16
click at [1244, 564] on span "18:30" at bounding box center [1245, 566] width 17 height 16
click at [1271, 414] on div "18:30" at bounding box center [1251, 414] width 50 height 16
click at [1265, 414] on div "18:30" at bounding box center [1251, 414] width 50 height 16
click at [1158, 149] on input "Телефон" at bounding box center [1203, 146] width 162 height 36
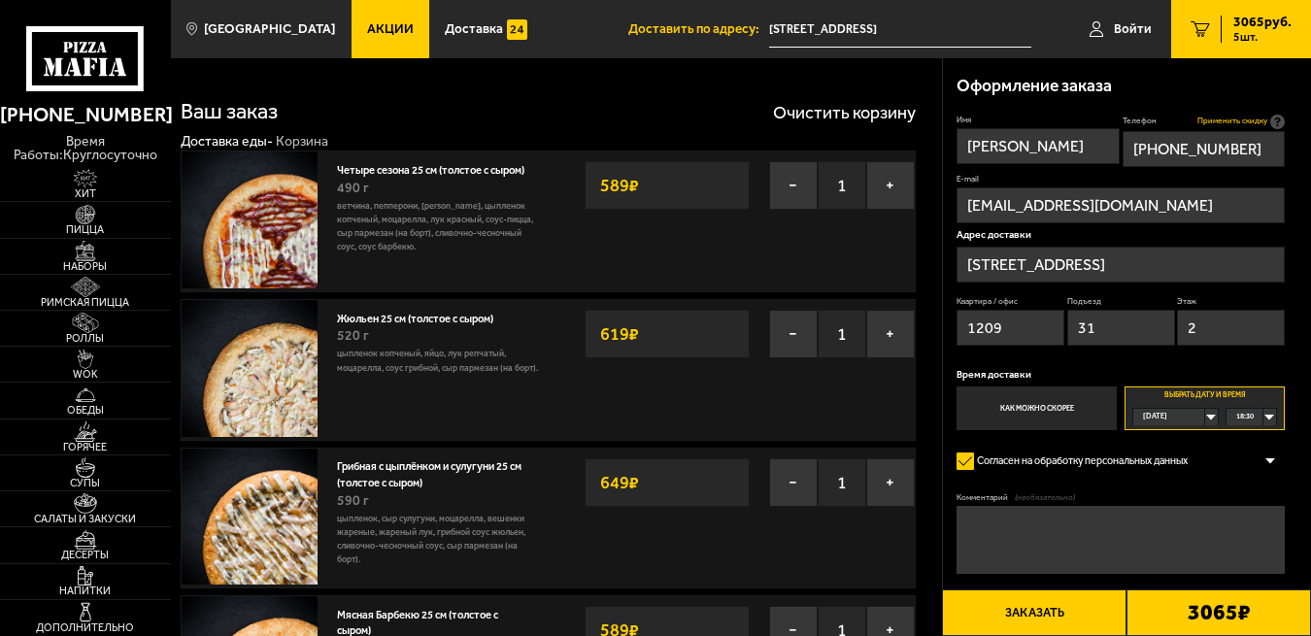
type input "[PHONE_NUMBER]"
click at [1254, 121] on span "Применить скидку" at bounding box center [1232, 122] width 70 height 12
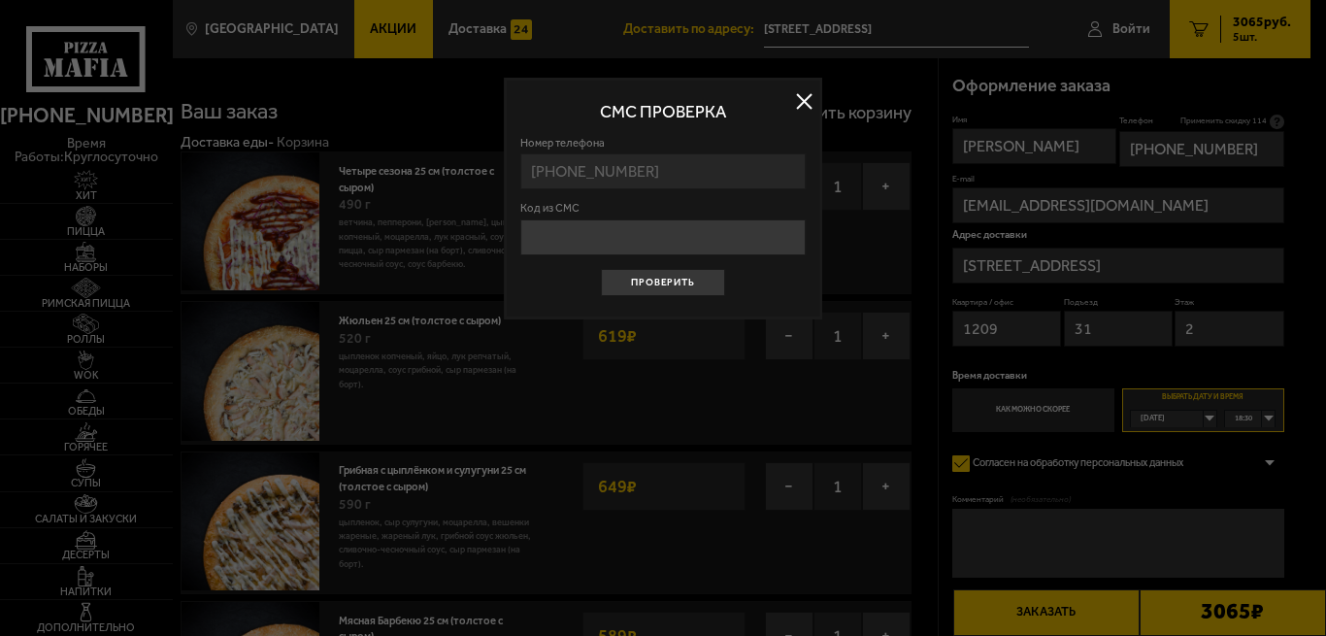
click at [804, 101] on button at bounding box center [804, 101] width 29 height 29
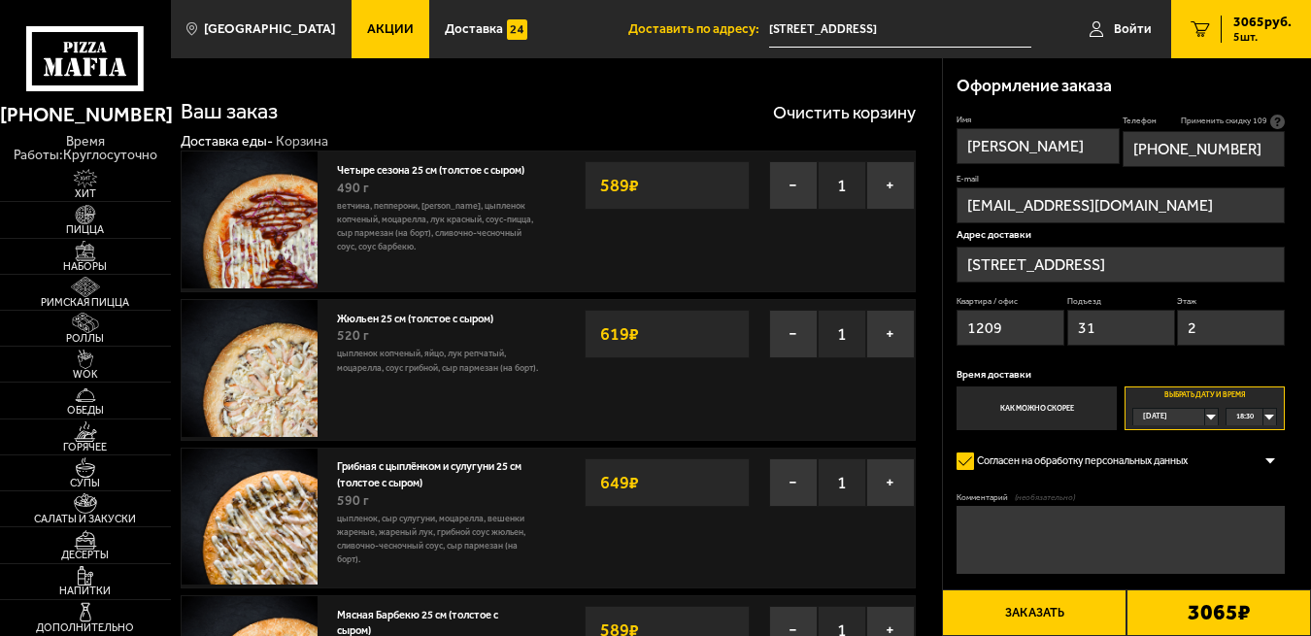
click at [961, 526] on textarea "Комментарий (необязательно)" at bounding box center [1120, 540] width 328 height 68
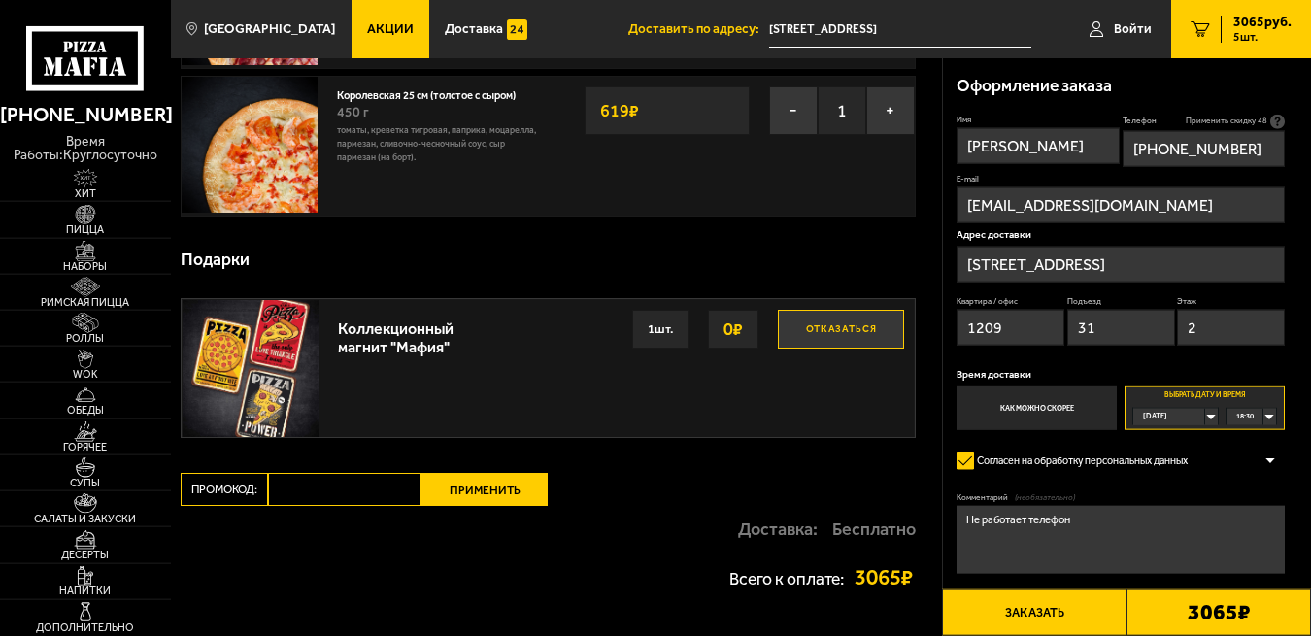
scroll to position [693, 0]
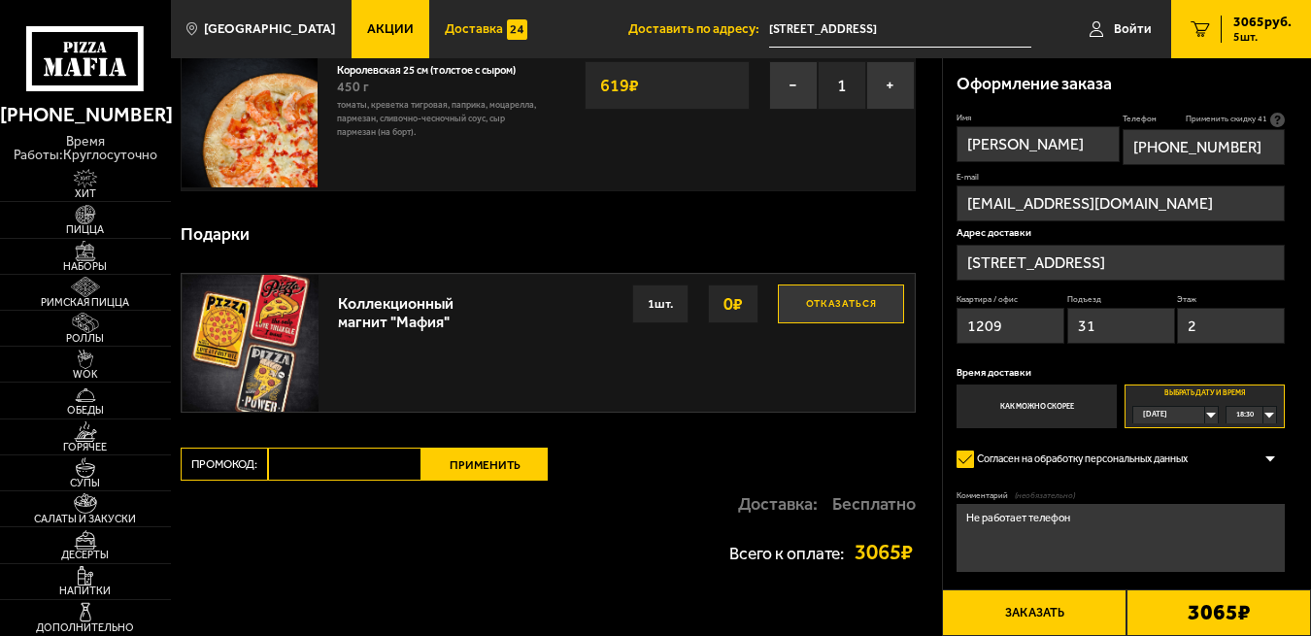
type textarea "Не работает телефон"
click at [1271, 413] on div "18:30" at bounding box center [1251, 415] width 50 height 16
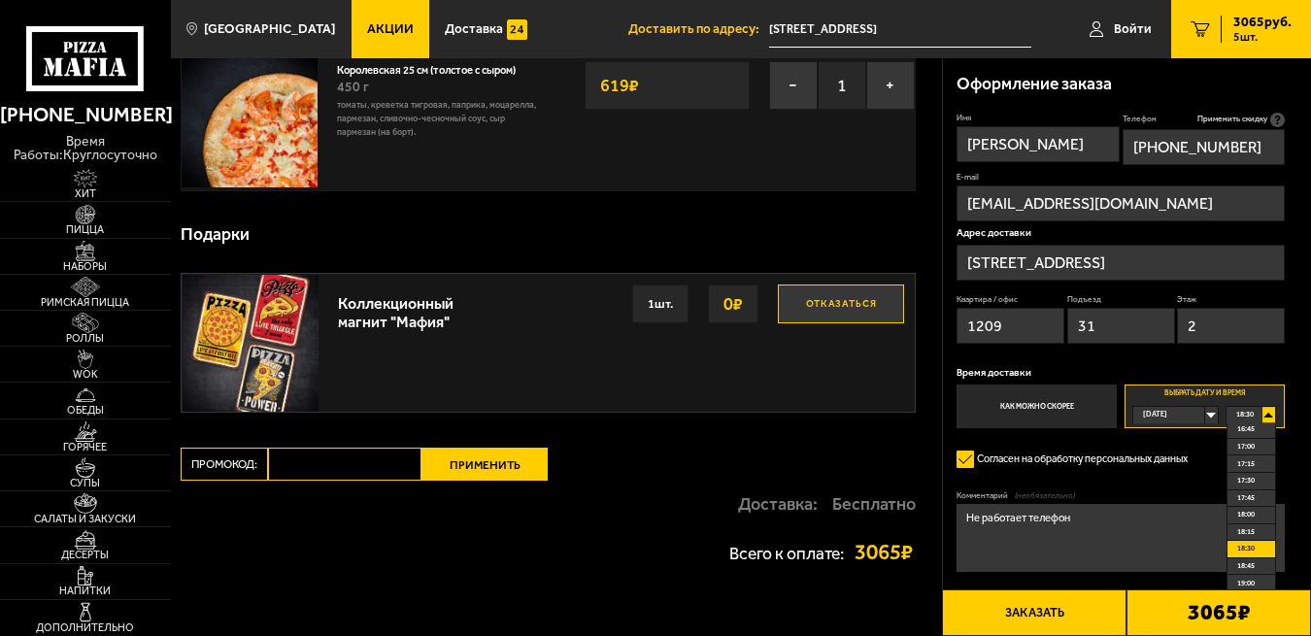
scroll to position [37, 0]
click at [1244, 495] on span "18:00" at bounding box center [1245, 496] width 17 height 16
click at [1270, 416] on div "18:00" at bounding box center [1251, 415] width 50 height 16
click at [1246, 571] on span "18:30" at bounding box center [1245, 567] width 17 height 16
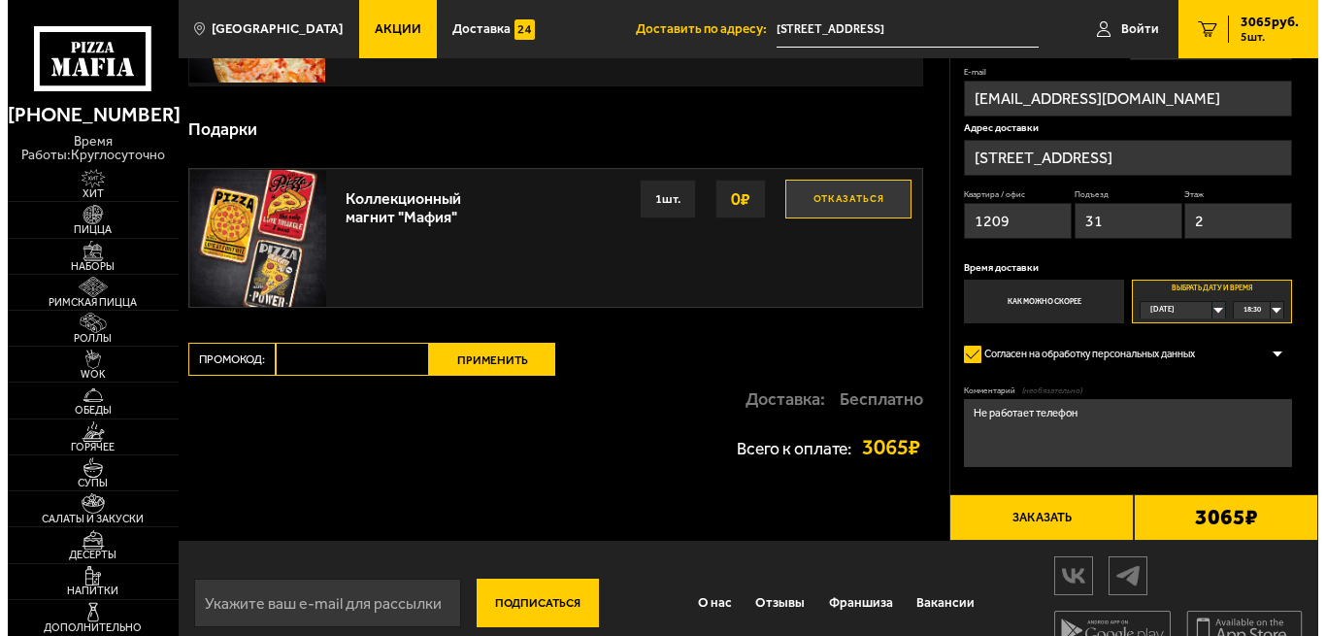
scroll to position [807, 0]
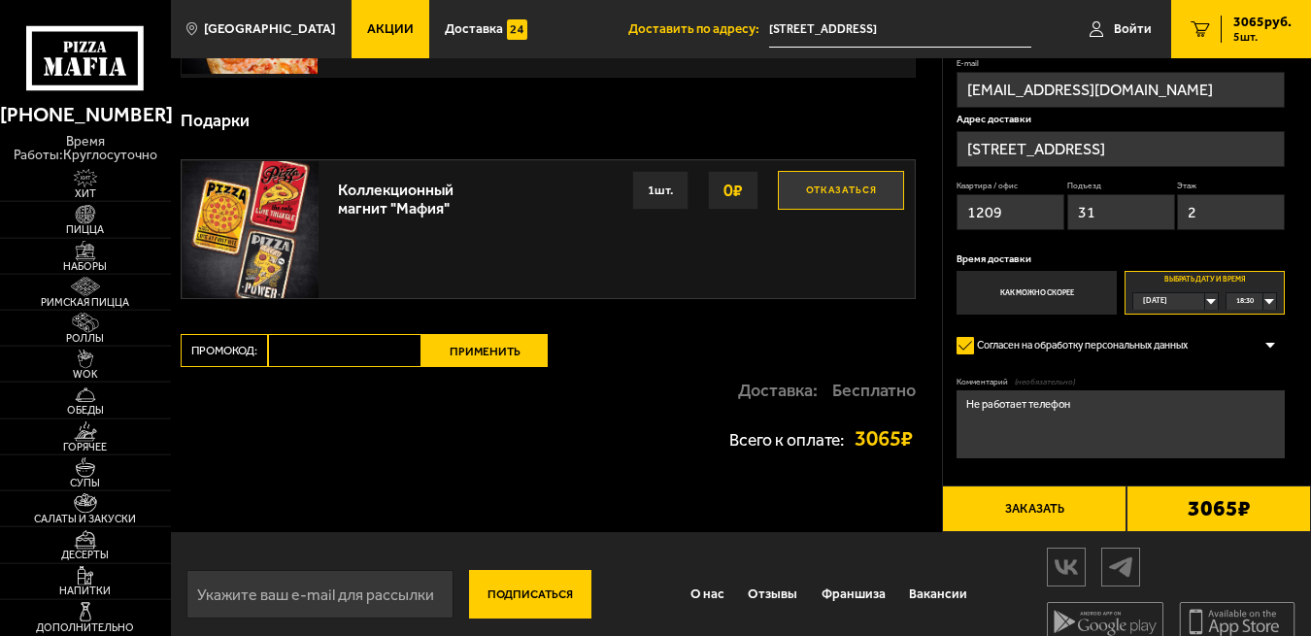
click at [1038, 515] on button "Заказать" at bounding box center [1034, 508] width 184 height 47
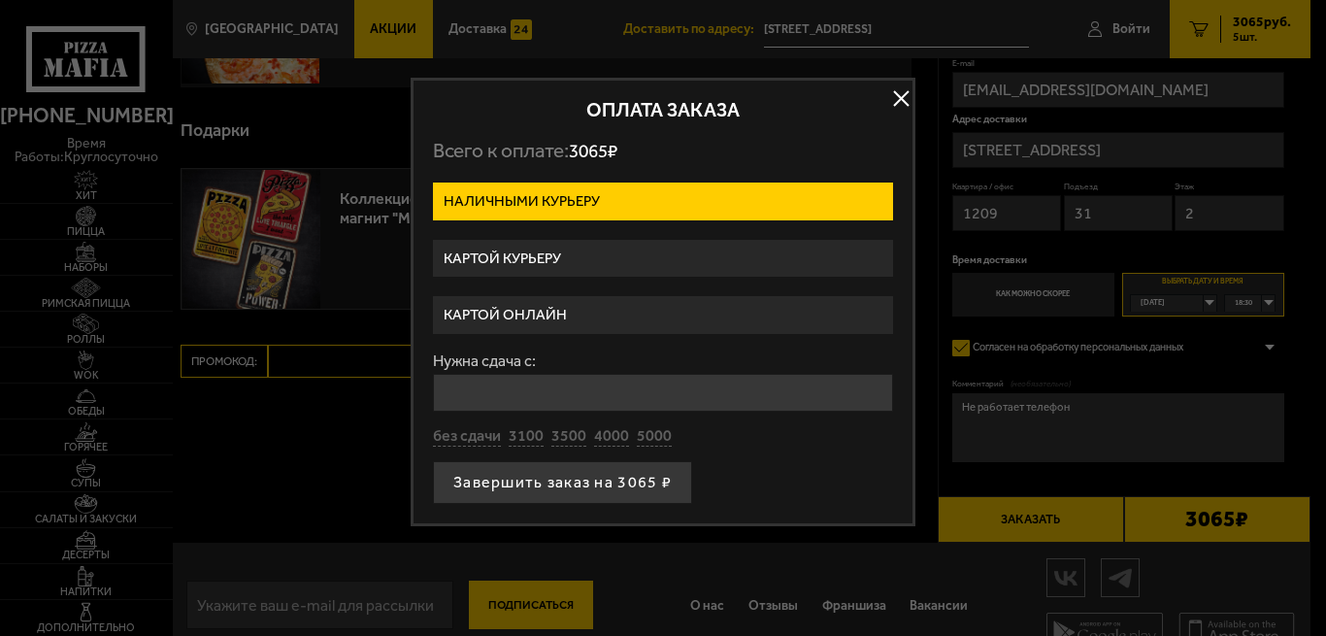
click at [521, 257] on label "Картой курьеру" at bounding box center [663, 259] width 460 height 38
click at [0, 0] on input "Картой курьеру" at bounding box center [0, 0] width 0 height 0
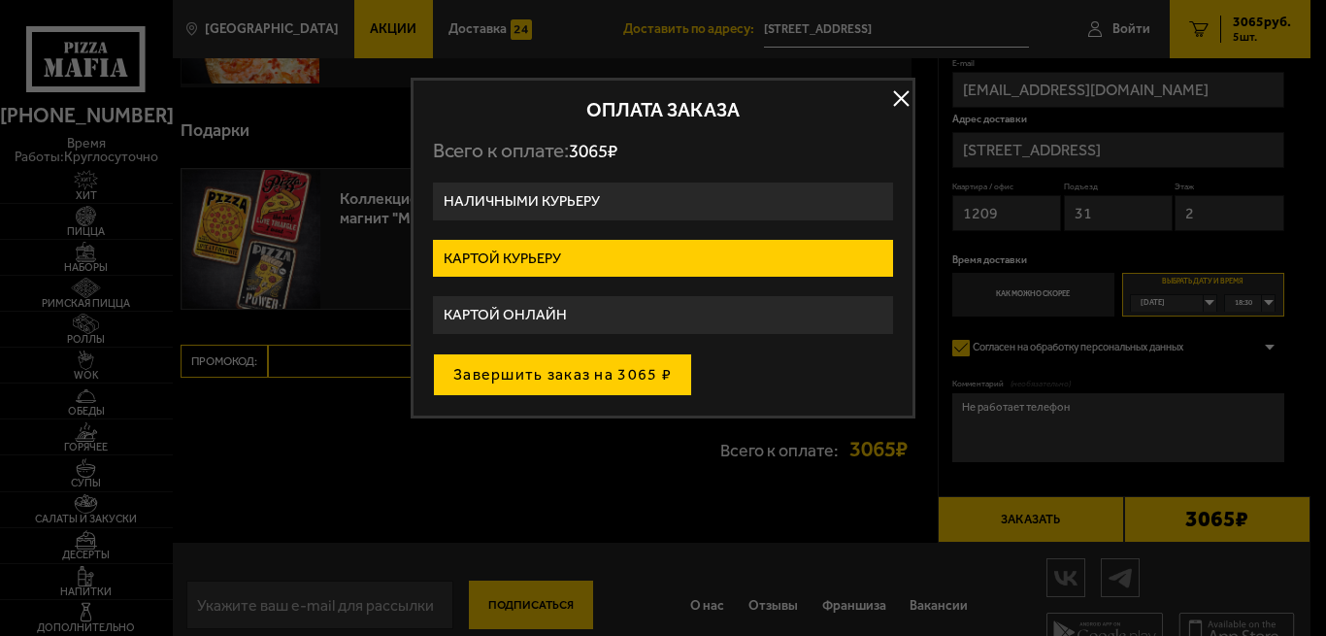
click at [536, 375] on button "Завершить заказ на 3065 ₽" at bounding box center [562, 374] width 259 height 43
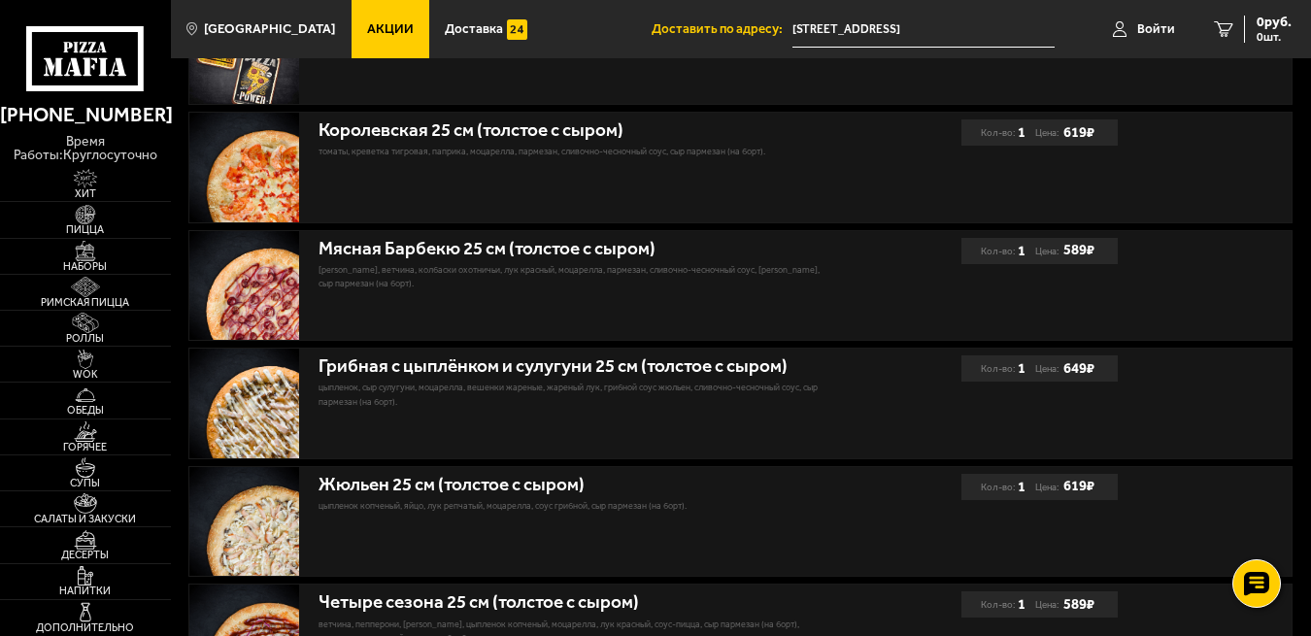
scroll to position [746, 0]
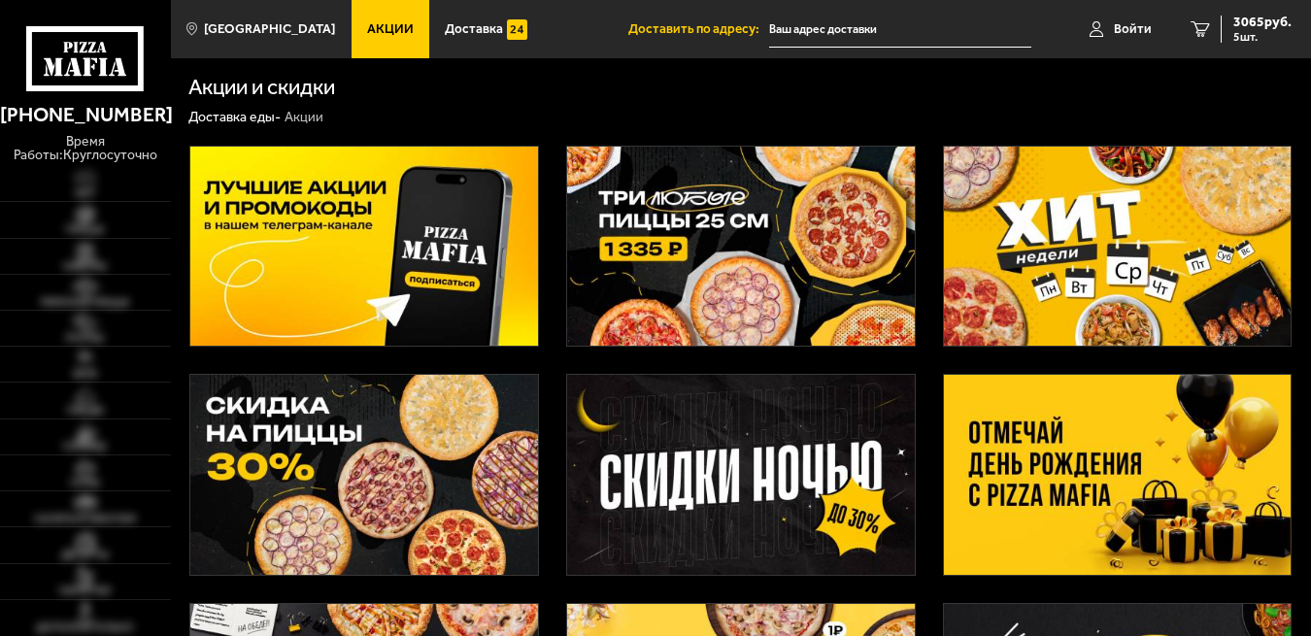
scroll to position [99, 0]
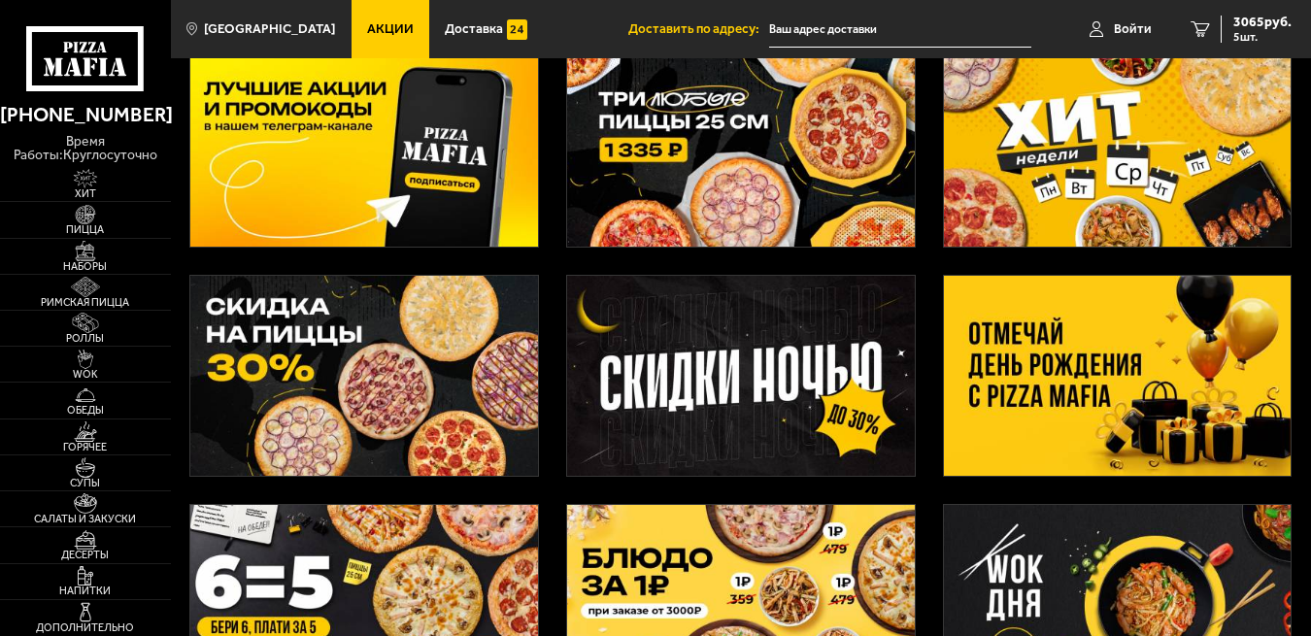
type input "[STREET_ADDRESS], подъезд 31"
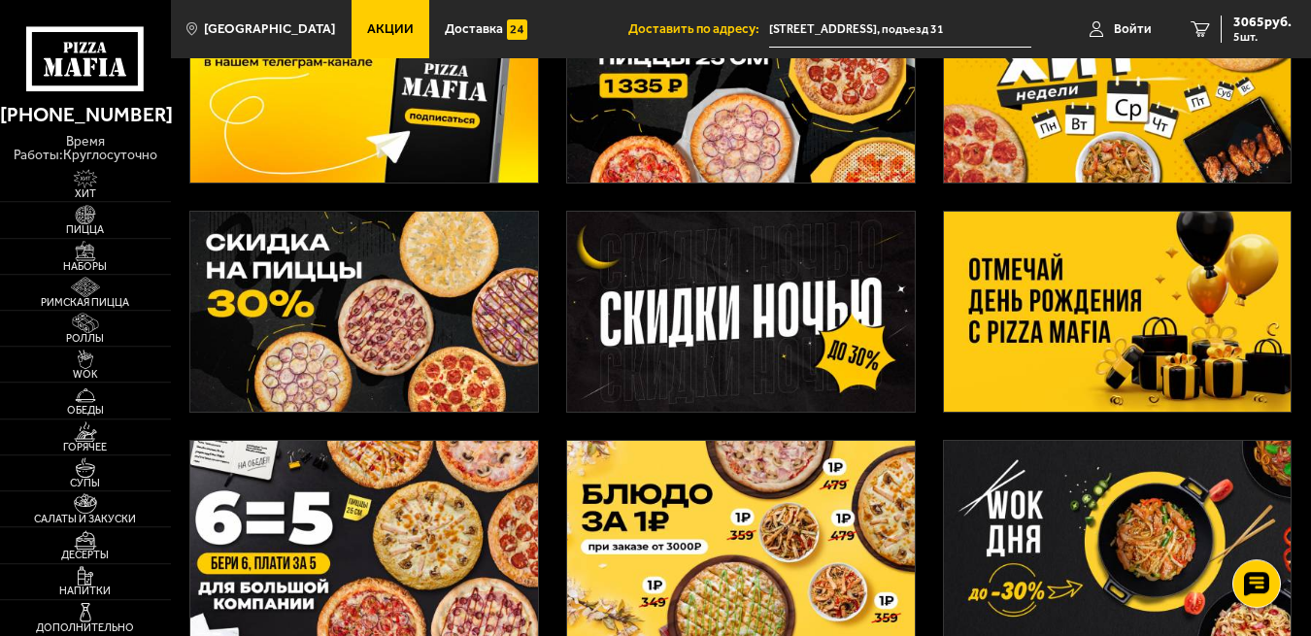
scroll to position [198, 0]
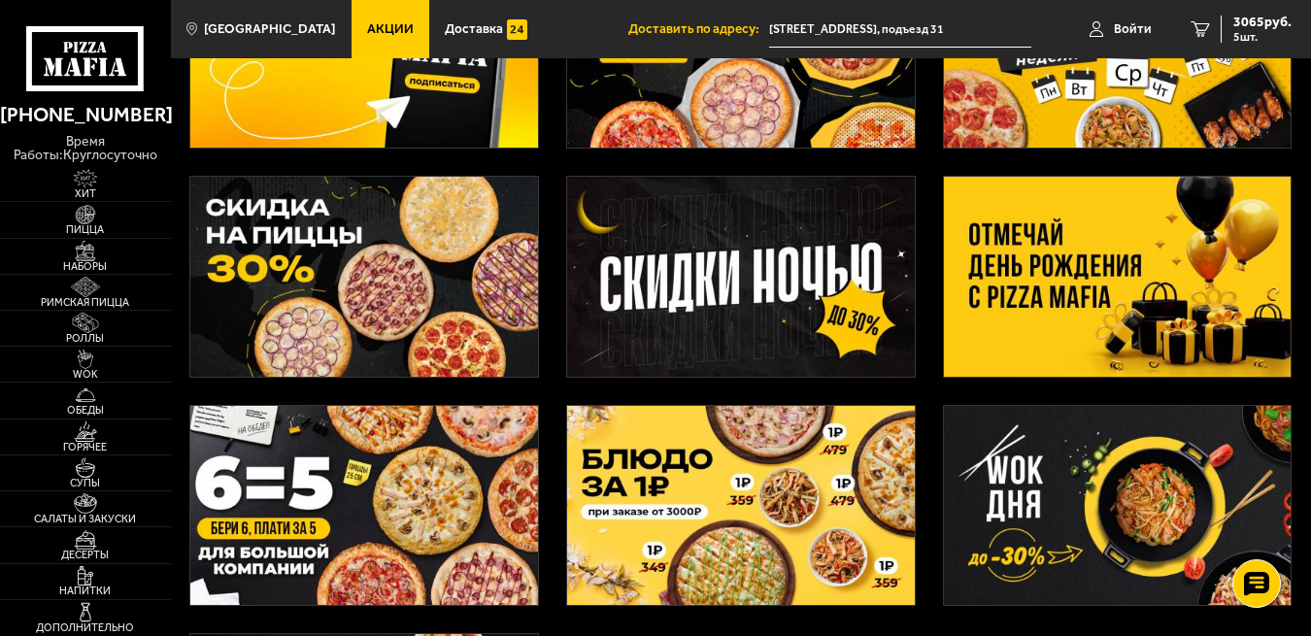
click at [336, 312] on img at bounding box center [364, 276] width 348 height 199
